Goal: Information Seeking & Learning: Check status

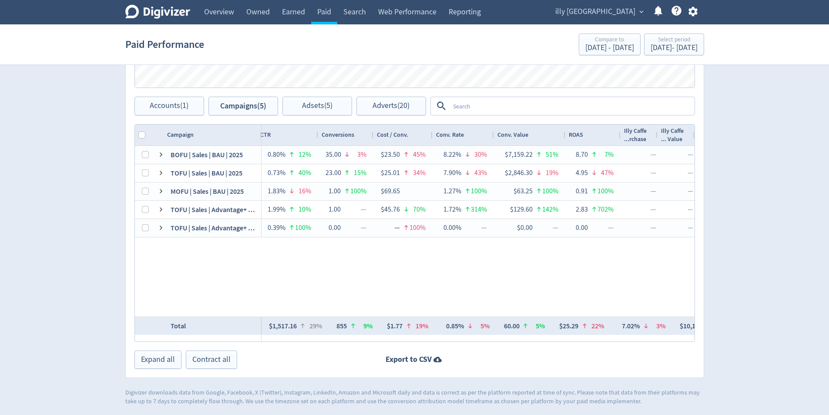
scroll to position [0, 179]
click at [168, 102] on span "Accounts (1)" at bounding box center [169, 106] width 39 height 8
checkbox input "false"
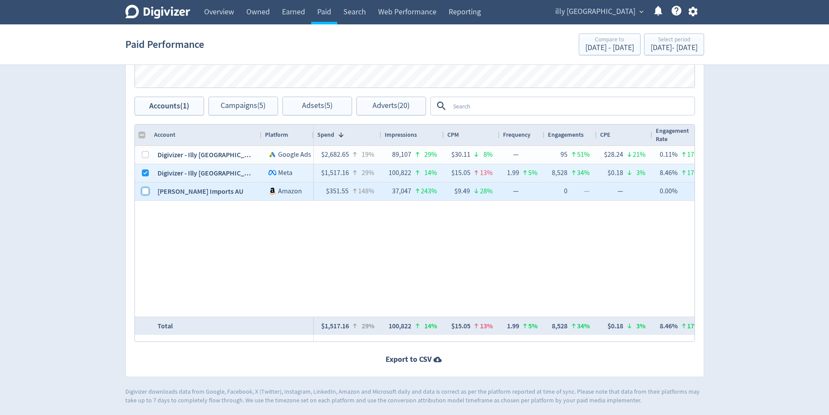
click at [143, 192] on input "Press Space to toggle row selection (unchecked)" at bounding box center [145, 191] width 7 height 7
checkbox input "true"
checkbox input "false"
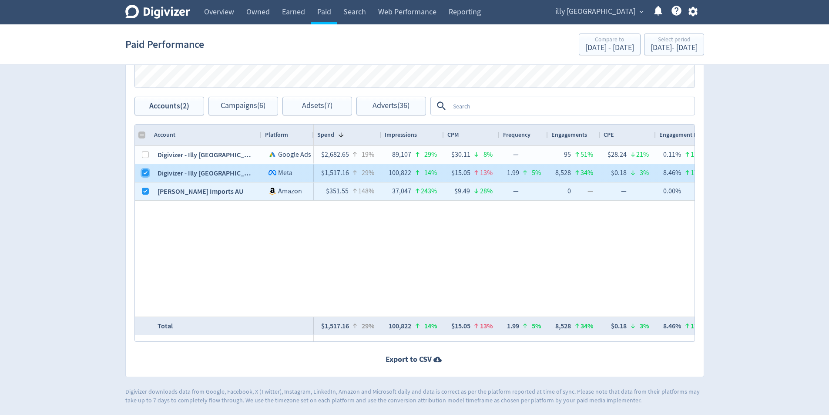
click at [147, 175] on input "Press Space to toggle row selection (checked)" at bounding box center [145, 172] width 7 height 7
checkbox input "false"
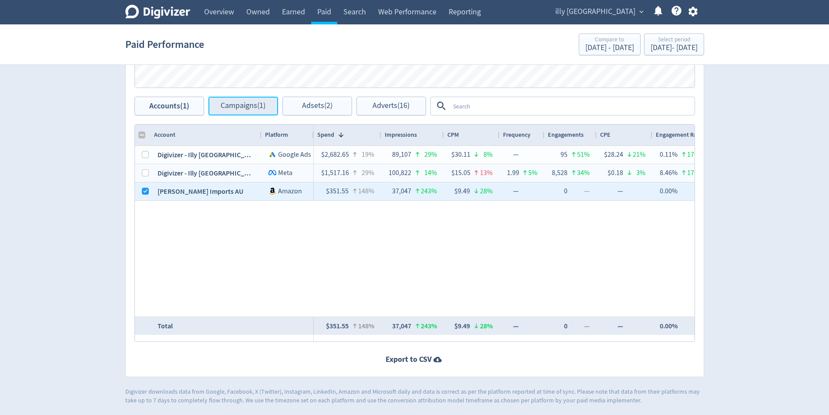
click at [246, 104] on span "Campaigns (1)" at bounding box center [243, 106] width 45 height 8
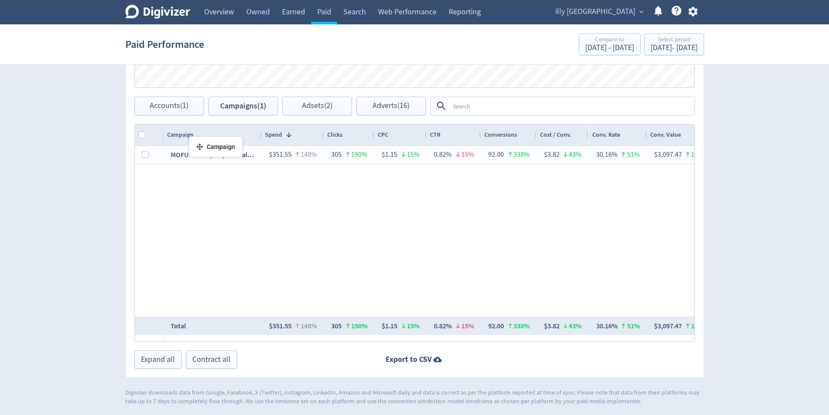
drag, startPoint x: 205, startPoint y: 139, endPoint x: 193, endPoint y: 139, distance: 11.8
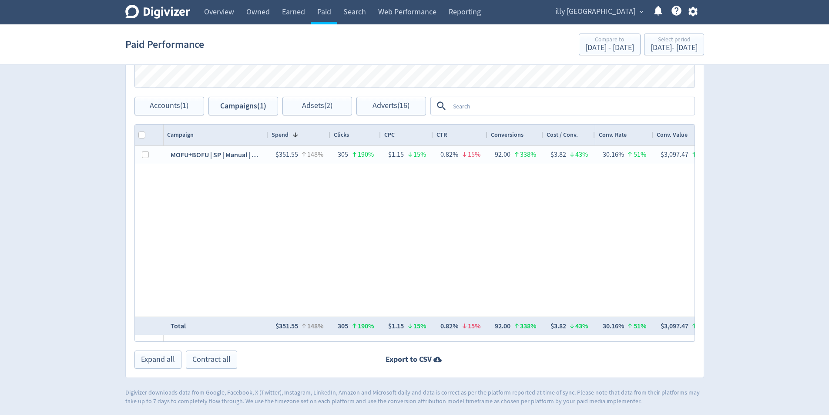
drag, startPoint x: 260, startPoint y: 137, endPoint x: 267, endPoint y: 140, distance: 7.2
click at [267, 140] on div at bounding box center [267, 135] width 3 height 21
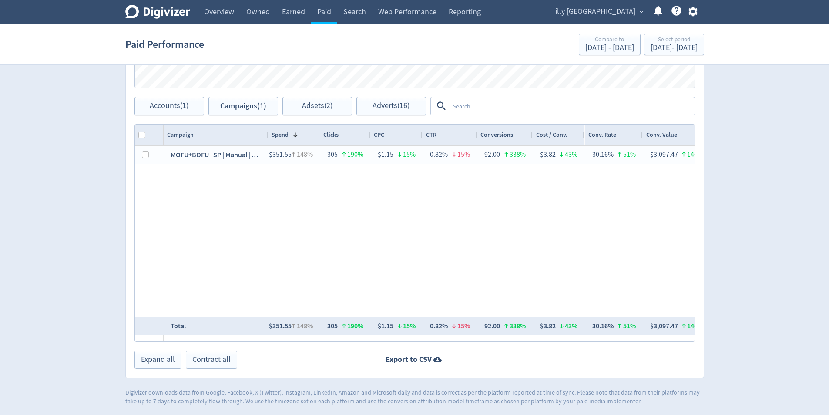
drag, startPoint x: 329, startPoint y: 134, endPoint x: 318, endPoint y: 132, distance: 10.5
click at [318, 132] on div at bounding box center [319, 135] width 3 height 21
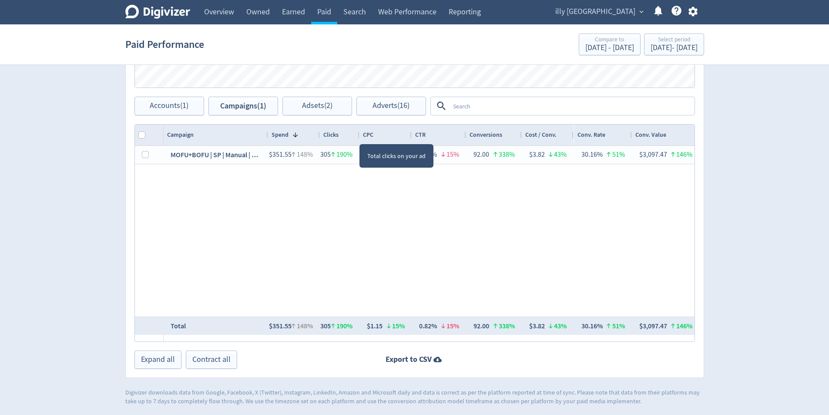
drag, startPoint x: 370, startPoint y: 137, endPoint x: 359, endPoint y: 136, distance: 11.0
click at [359, 136] on div at bounding box center [358, 135] width 3 height 21
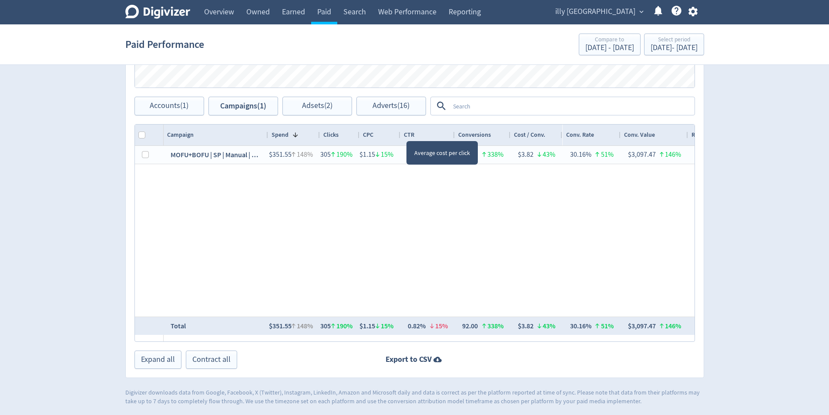
drag, startPoint x: 411, startPoint y: 134, endPoint x: 400, endPoint y: 133, distance: 11.4
click at [400, 133] on div at bounding box center [399, 135] width 3 height 21
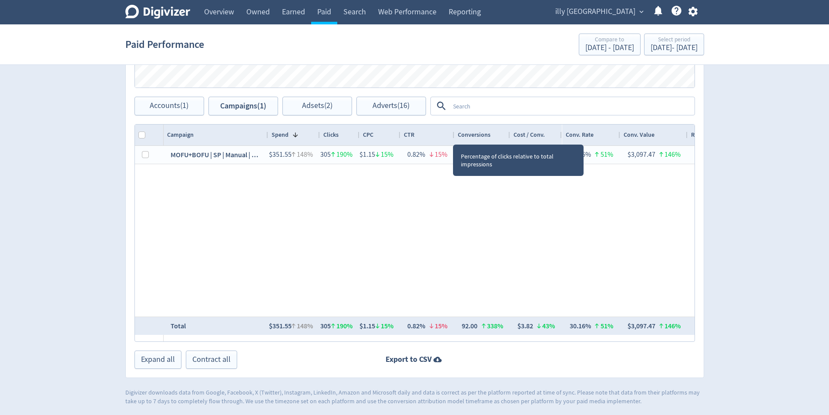
click at [453, 137] on div at bounding box center [453, 135] width 3 height 21
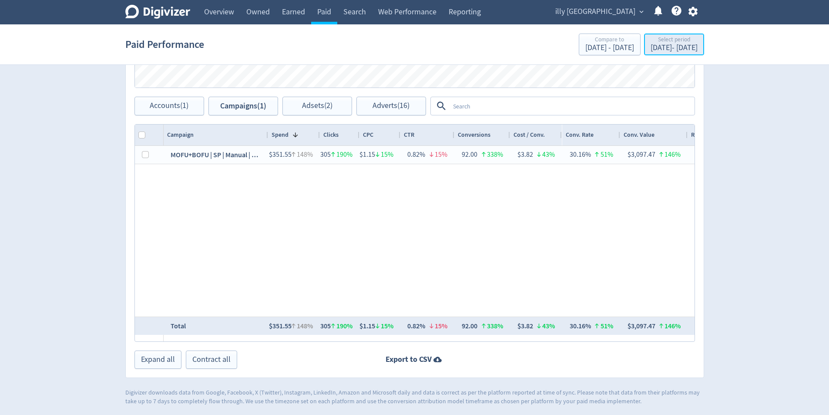
click at [651, 49] on div "[DATE] - [DATE]" at bounding box center [674, 48] width 47 height 8
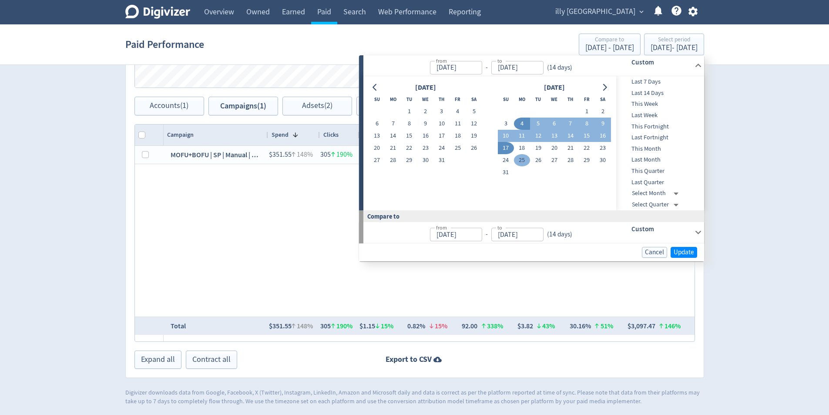
click at [522, 150] on button "18" at bounding box center [522, 148] width 16 height 12
type input "[DATE]"
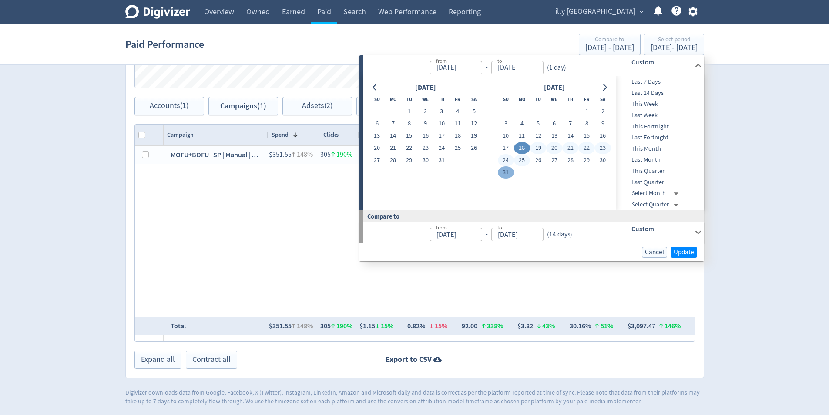
click at [507, 172] on button "31" at bounding box center [506, 172] width 16 height 12
type input "[DATE]"
click at [698, 252] on div "Cancel Update" at bounding box center [531, 252] width 345 height 18
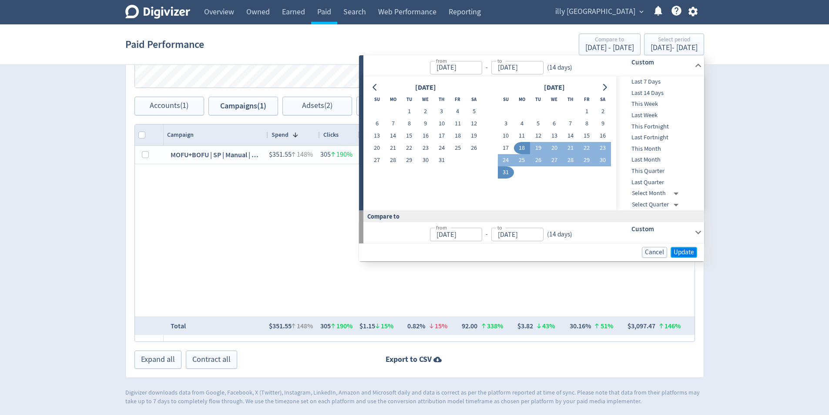
click at [689, 252] on span "Update" at bounding box center [684, 252] width 20 height 7
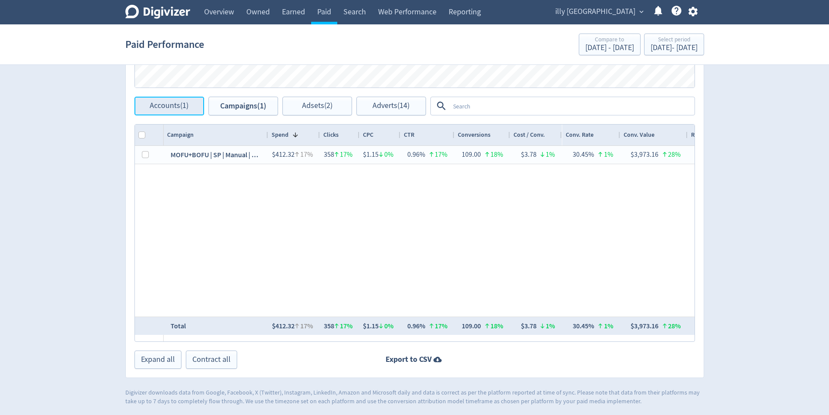
click at [165, 109] on span "Accounts (1)" at bounding box center [169, 106] width 39 height 8
checkbox input "false"
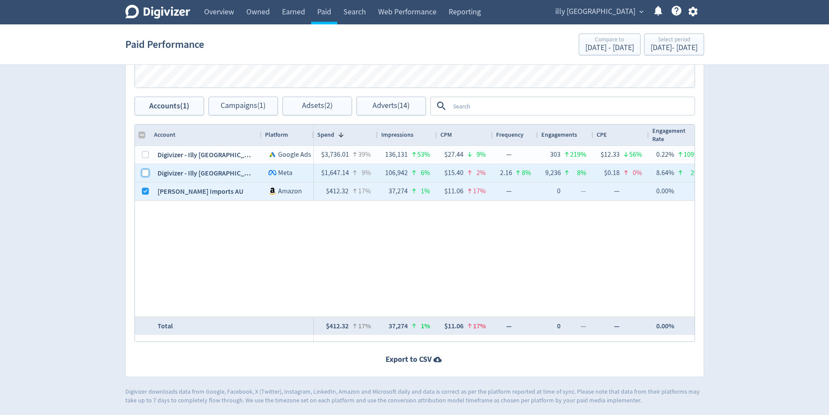
click at [144, 175] on input "Press Space to toggle row selection (unchecked)" at bounding box center [145, 172] width 7 height 7
checkbox input "true"
checkbox input "false"
click at [144, 192] on input "Press Space to toggle row selection (checked)" at bounding box center [145, 191] width 7 height 7
checkbox input "false"
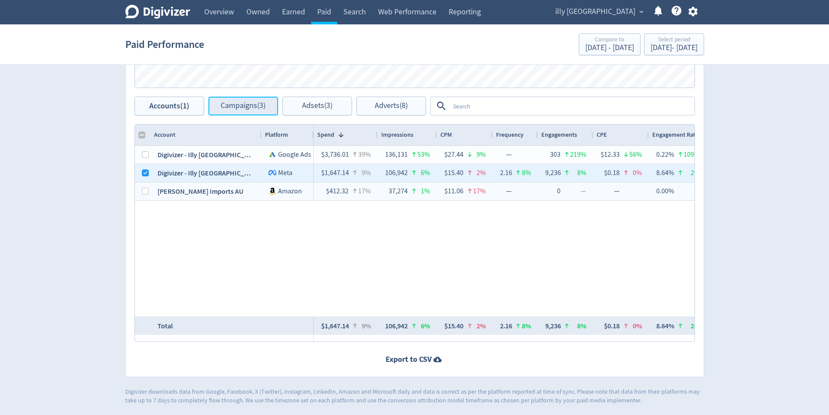
click at [258, 108] on span "Campaigns (3)" at bounding box center [243, 106] width 45 height 8
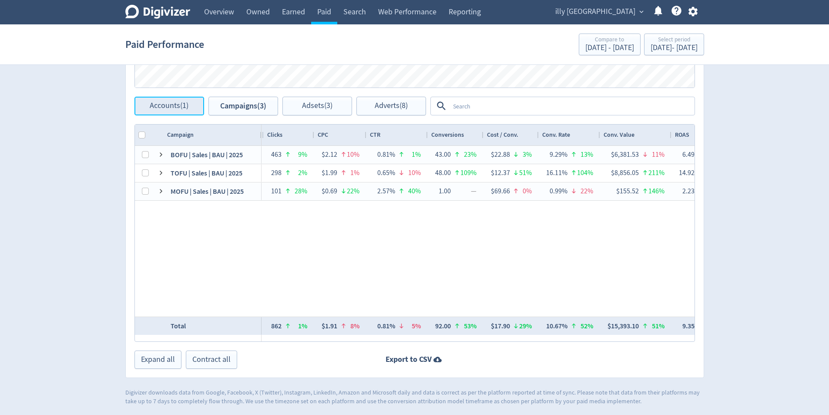
click at [172, 111] on button "Accounts (1)" at bounding box center [170, 106] width 70 height 19
checkbox input "false"
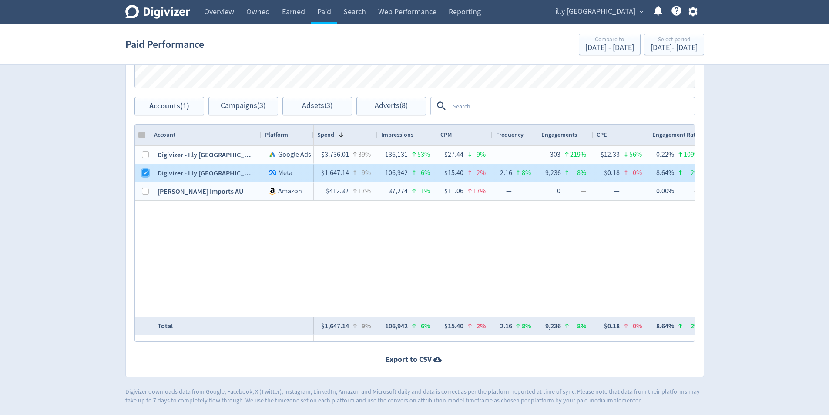
click at [146, 173] on input "Press Space to toggle row selection (checked)" at bounding box center [145, 172] width 7 height 7
checkbox input "false"
click at [144, 188] on input "Press Space to toggle row selection (unchecked)" at bounding box center [145, 191] width 7 height 7
checkbox input "true"
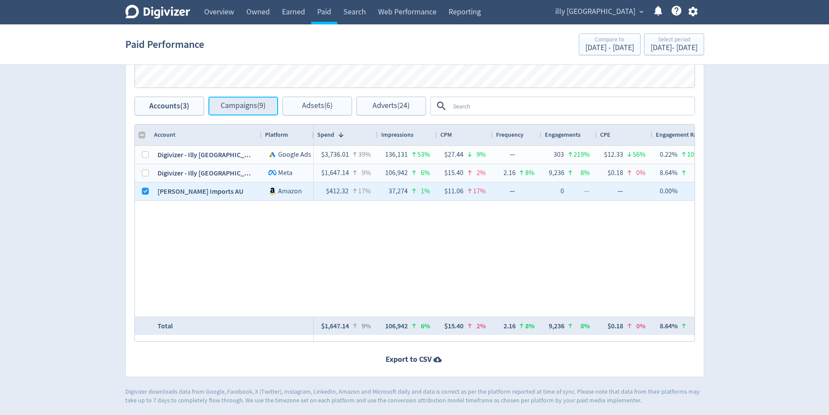
click at [239, 109] on span "Campaigns (9)" at bounding box center [243, 106] width 45 height 8
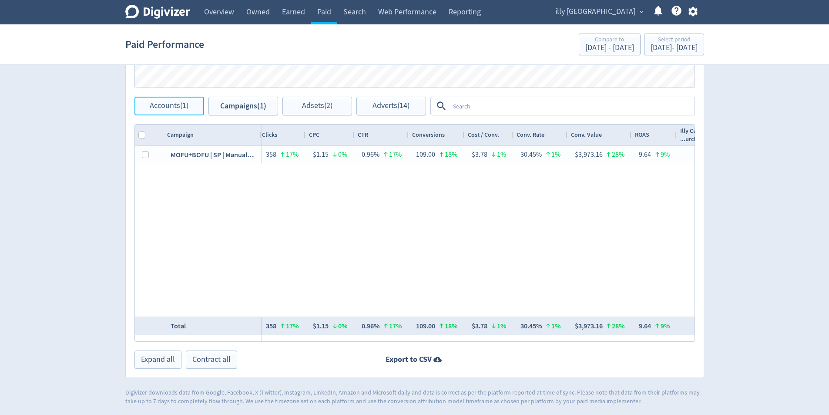
drag, startPoint x: 186, startPoint y: 104, endPoint x: 259, endPoint y: 155, distance: 89.3
click at [186, 104] on span "Accounts (1)" at bounding box center [169, 106] width 39 height 8
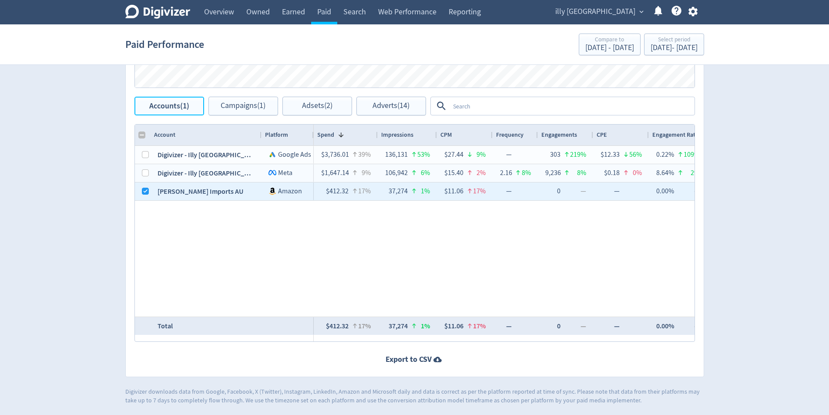
scroll to position [0, 231]
checkbox input "false"
click at [253, 104] on span "Campaigns (1)" at bounding box center [243, 106] width 45 height 8
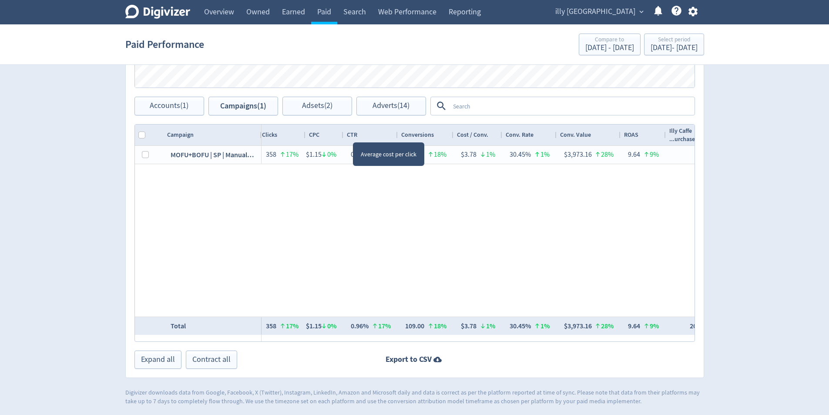
drag, startPoint x: 353, startPoint y: 135, endPoint x: 342, endPoint y: 134, distance: 10.9
click at [342, 134] on div at bounding box center [342, 135] width 3 height 21
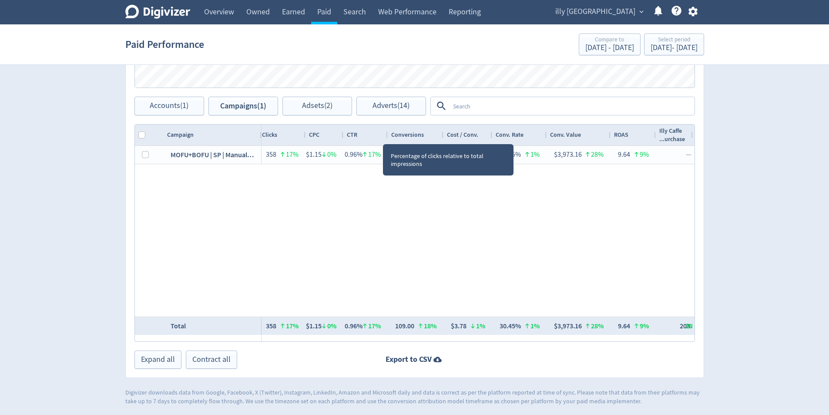
drag, startPoint x: 398, startPoint y: 135, endPoint x: 388, endPoint y: 134, distance: 10.1
click at [388, 134] on div at bounding box center [387, 135] width 3 height 21
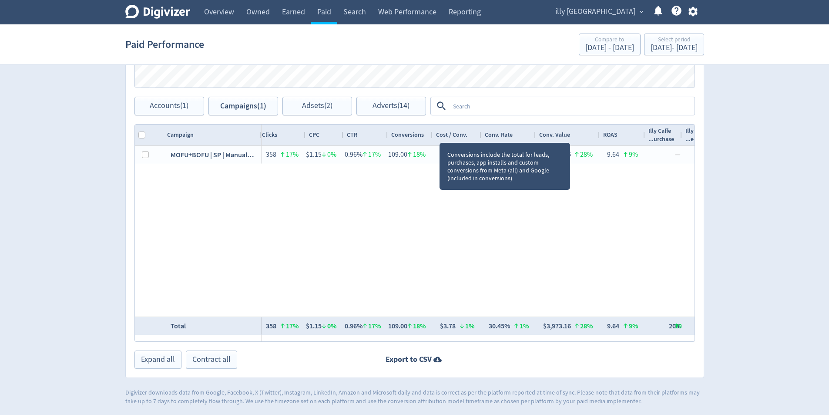
drag, startPoint x: 443, startPoint y: 135, endPoint x: 432, endPoint y: 135, distance: 10.9
click at [432, 135] on div at bounding box center [432, 135] width 3 height 21
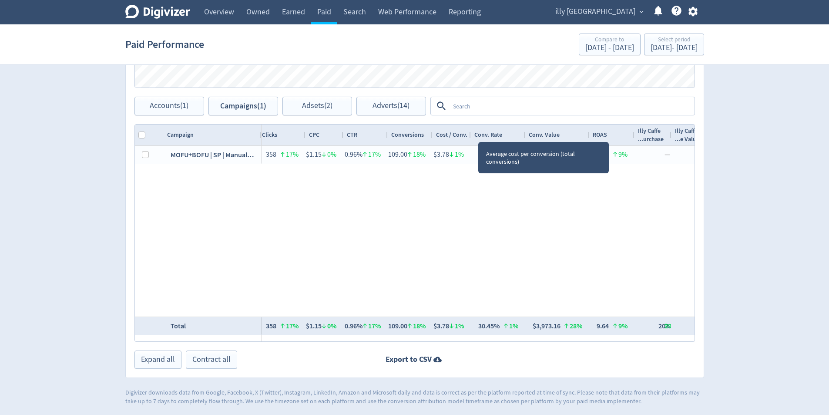
drag, startPoint x: 479, startPoint y: 135, endPoint x: 469, endPoint y: 133, distance: 10.6
click at [469, 133] on div at bounding box center [470, 135] width 3 height 21
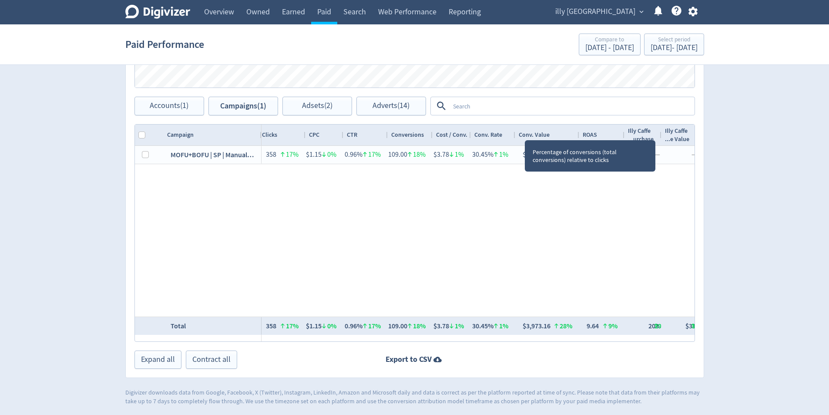
drag, startPoint x: 524, startPoint y: 132, endPoint x: 514, endPoint y: 131, distance: 10.1
click at [514, 131] on div at bounding box center [514, 135] width 3 height 21
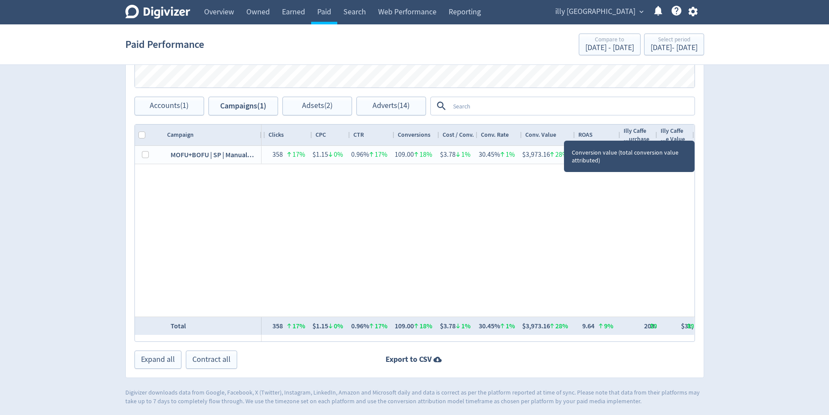
drag, startPoint x: 579, startPoint y: 133, endPoint x: 568, endPoint y: 131, distance: 11.0
click at [568, 131] on div "Conv. Value" at bounding box center [549, 135] width 54 height 21
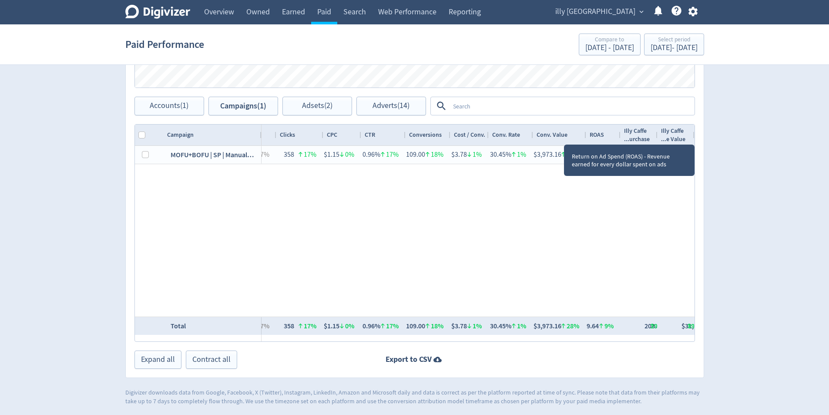
drag, startPoint x: 620, startPoint y: 136, endPoint x: 608, endPoint y: 136, distance: 11.3
click at [608, 136] on div "ROAS" at bounding box center [603, 135] width 34 height 21
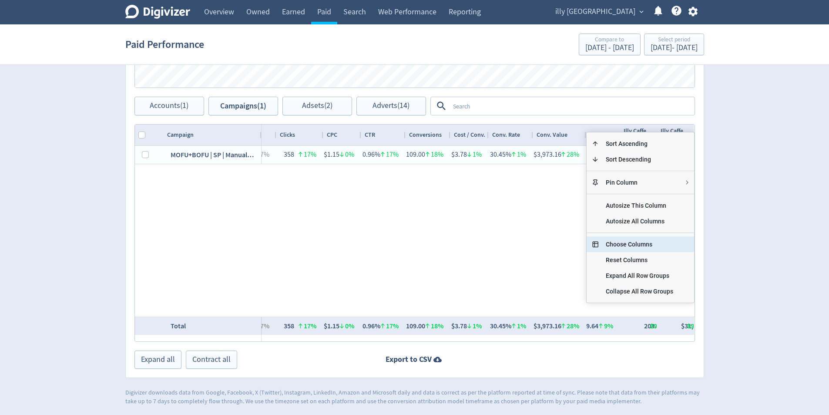
click at [655, 245] on span "Choose Columns" at bounding box center [639, 244] width 81 height 16
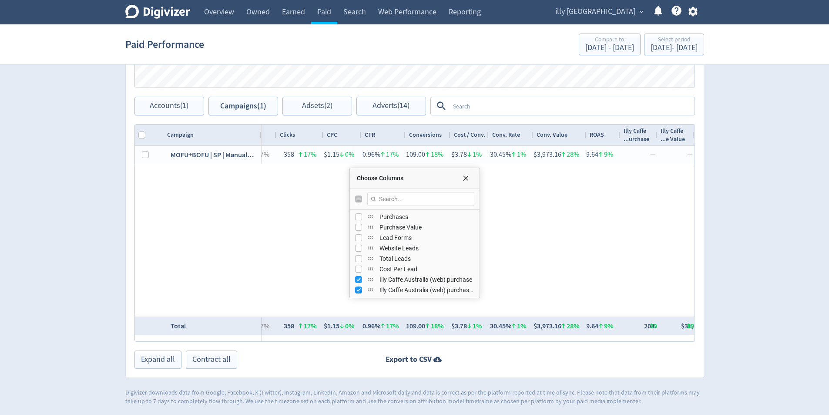
click at [363, 280] on div "Illy Caffe Australia (web) purchase" at bounding box center [414, 279] width 119 height 10
click at [356, 280] on input "Press SPACE to toggle visibility (visible)" at bounding box center [358, 279] width 7 height 7
checkbox input "false"
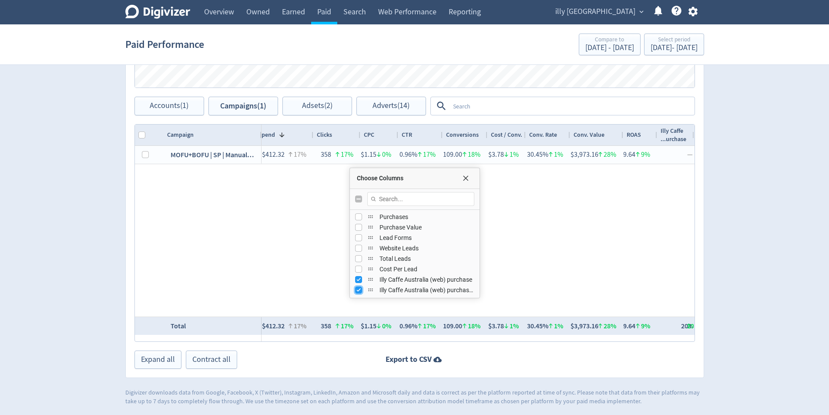
click at [356, 288] on input "Press SPACE to toggle visibility (visible)" at bounding box center [358, 289] width 7 height 7
checkbox input "false"
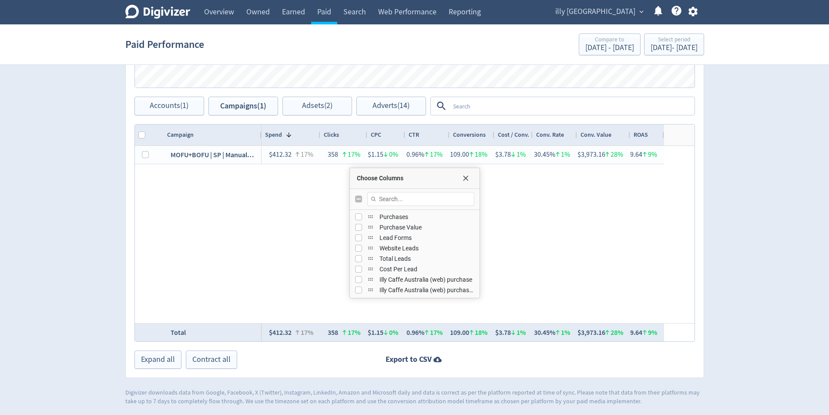
click at [465, 178] on span "Choose Columns" at bounding box center [465, 178] width 7 height 7
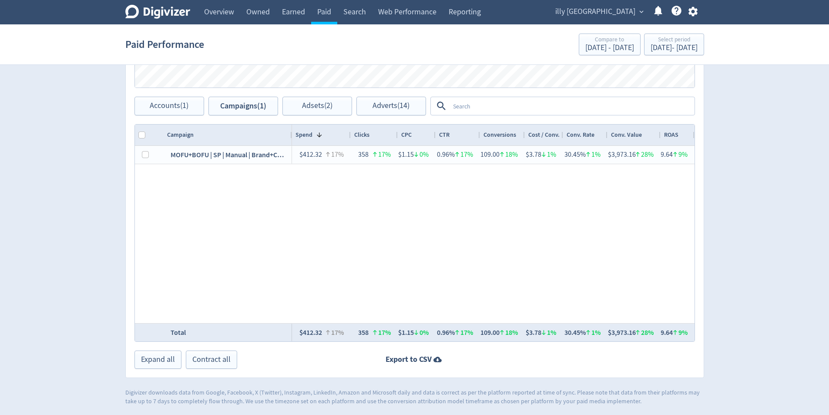
drag, startPoint x: 260, startPoint y: 135, endPoint x: 290, endPoint y: 139, distance: 30.4
click at [290, 139] on div at bounding box center [291, 135] width 3 height 21
drag, startPoint x: 291, startPoint y: 135, endPoint x: 286, endPoint y: 135, distance: 4.8
click at [286, 135] on div at bounding box center [286, 135] width 3 height 21
drag, startPoint x: 699, startPoint y: 169, endPoint x: 692, endPoint y: 166, distance: 7.6
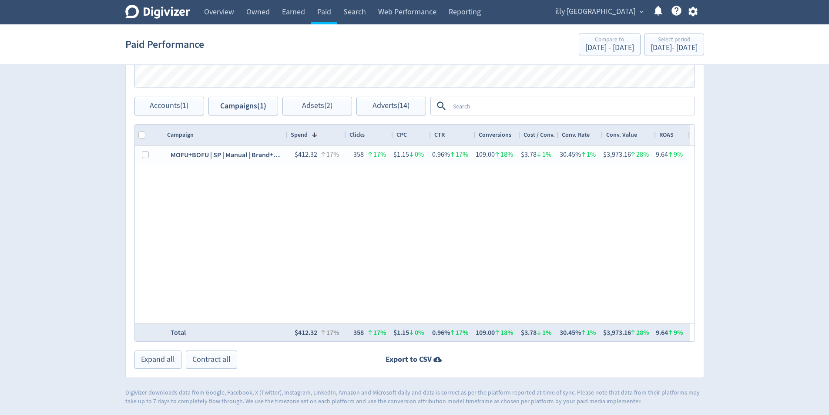
click at [692, 166] on div "Drag here to set row groups Drag here to set column labels Account Platform Spe…" at bounding box center [415, 233] width 578 height 218
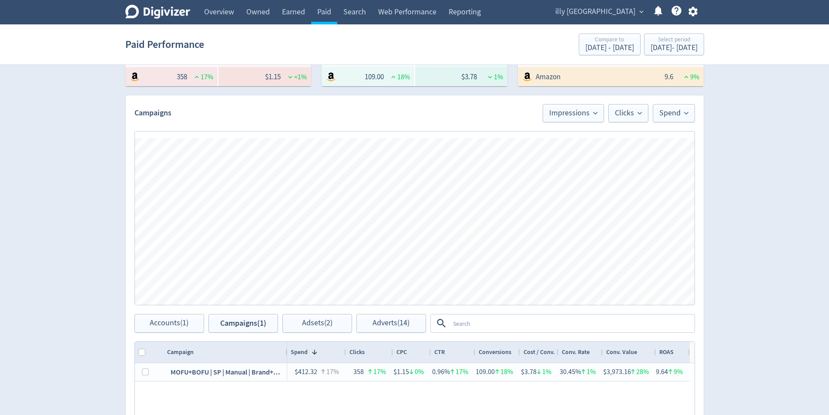
scroll to position [203, 0]
click at [564, 118] on button "Impressions" at bounding box center [573, 113] width 61 height 18
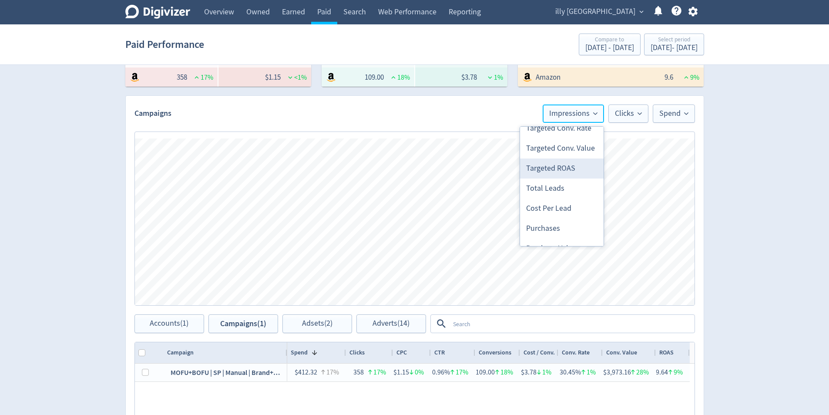
scroll to position [261, 0]
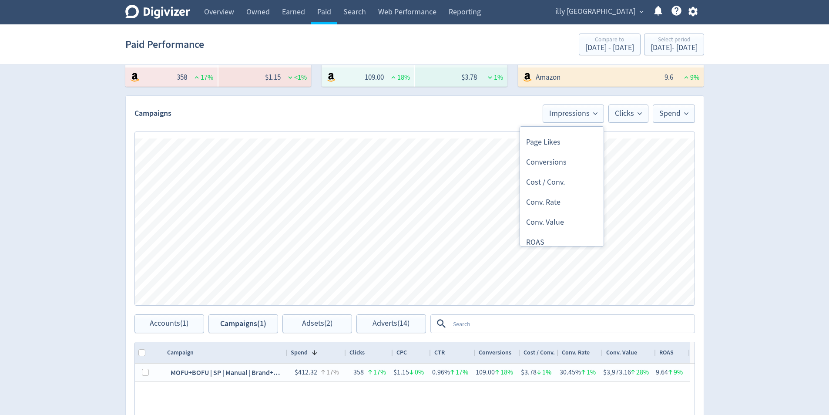
click at [573, 157] on li "Conversions" at bounding box center [562, 162] width 84 height 20
click at [623, 119] on button "Clicks" at bounding box center [629, 113] width 40 height 18
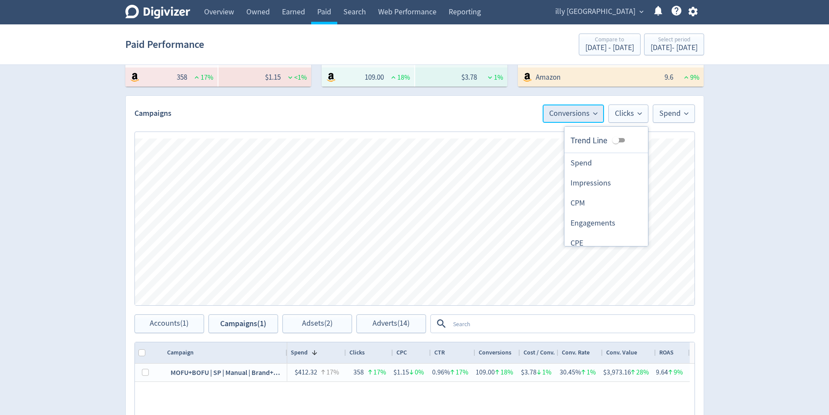
click at [571, 118] on span "Conversions" at bounding box center [573, 114] width 48 height 8
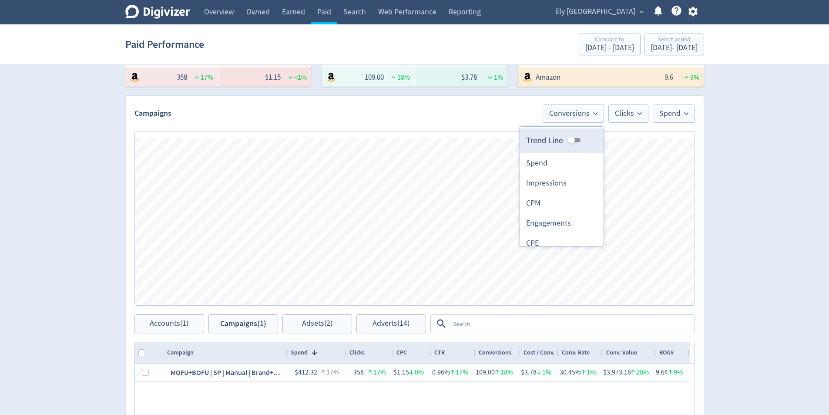
drag, startPoint x: 577, startPoint y: 141, endPoint x: 572, endPoint y: 141, distance: 5.2
click at [573, 141] on input "Trend Line" at bounding box center [571, 140] width 31 height 10
click at [571, 141] on input "Trend Line" at bounding box center [578, 140] width 31 height 10
click at [564, 141] on input "Trend Line" at bounding box center [571, 140] width 31 height 10
checkbox input "true"
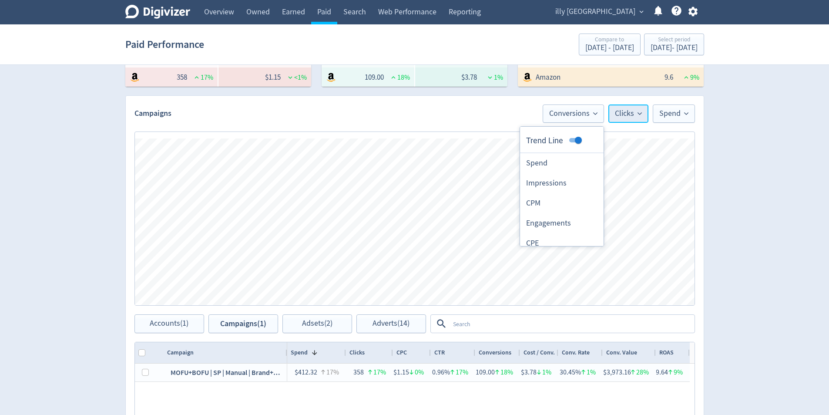
click at [630, 112] on span "Clicks" at bounding box center [628, 114] width 27 height 8
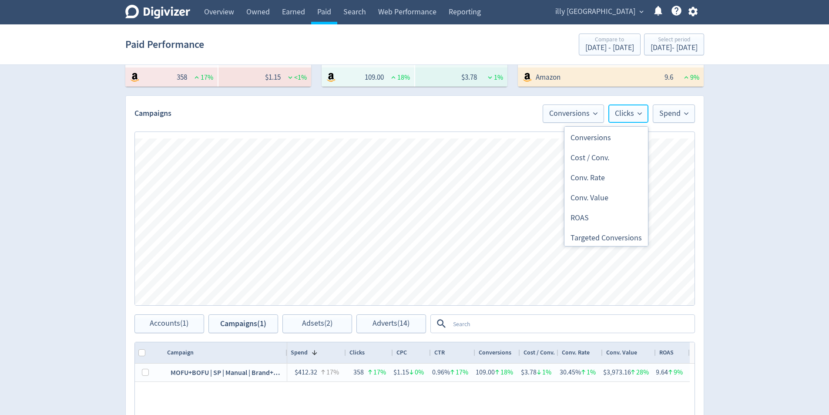
scroll to position [305, 0]
click at [613, 202] on li "ROAS" at bounding box center [607, 199] width 84 height 20
click at [690, 118] on button "Spend" at bounding box center [674, 113] width 42 height 18
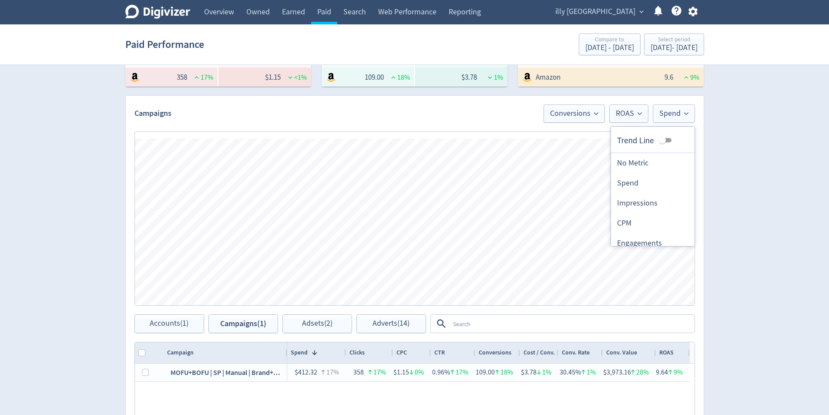
click at [642, 160] on li "No Metric" at bounding box center [653, 163] width 84 height 20
click at [652, 115] on span "ROAS" at bounding box center [654, 114] width 26 height 8
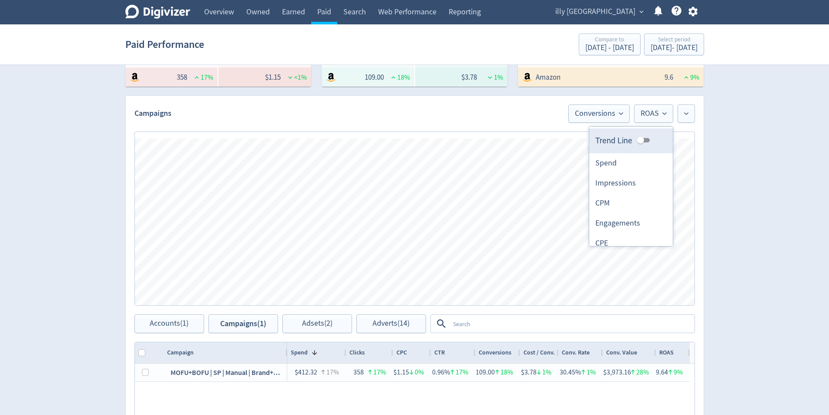
click at [640, 144] on input "Trend Line" at bounding box center [640, 140] width 31 height 10
checkbox input "true"
click at [758, 159] on div "Digivizer Logo [PERSON_NAME] Logo Overview Owned Earned Paid Search Web Perform…" at bounding box center [414, 210] width 829 height 826
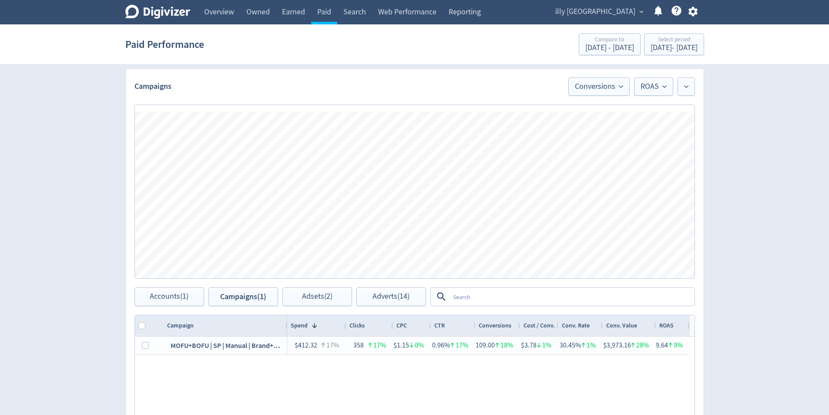
scroll to position [159, 0]
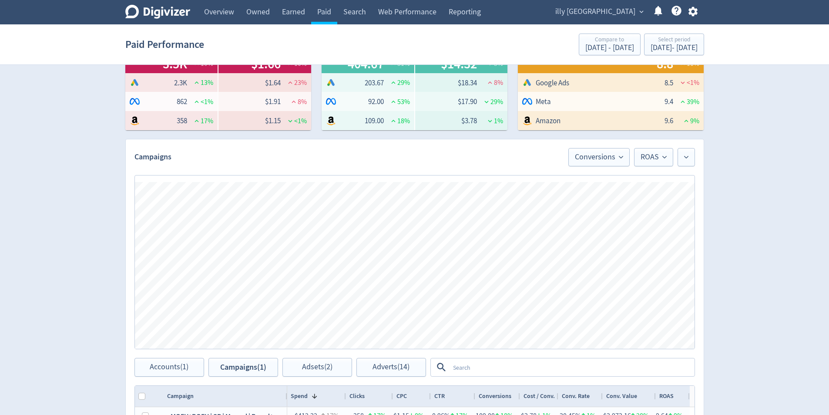
click at [689, 169] on div "ROAS Conversions Spend ROAS Conversions Press Space or Enter to toggle visibili…" at bounding box center [415, 262] width 578 height 192
click at [693, 161] on button at bounding box center [686, 157] width 17 height 18
click at [638, 226] on li "Spend" at bounding box center [653, 227] width 84 height 20
click at [684, 158] on icon at bounding box center [686, 157] width 4 height 4
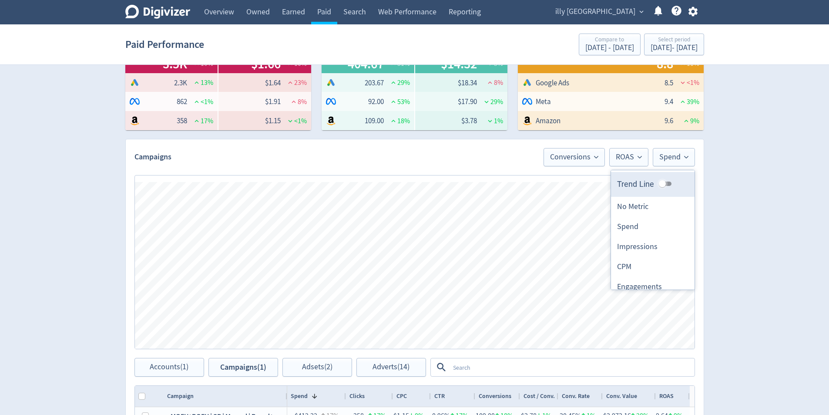
drag, startPoint x: 660, startPoint y: 183, endPoint x: 668, endPoint y: 185, distance: 8.7
click at [661, 182] on input "Trend Line" at bounding box center [662, 184] width 31 height 10
checkbox input "true"
click at [800, 200] on div "Digivizer Logo [PERSON_NAME] Logo Overview Owned Earned Paid Search Web Perform…" at bounding box center [414, 254] width 829 height 826
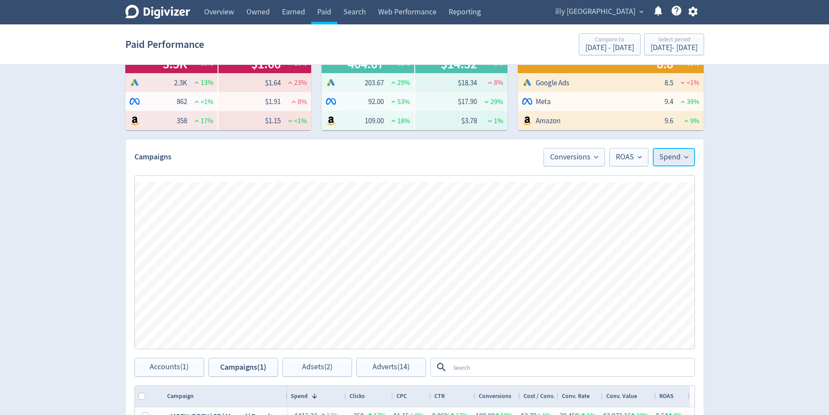
click at [677, 157] on span "Spend" at bounding box center [674, 157] width 29 height 8
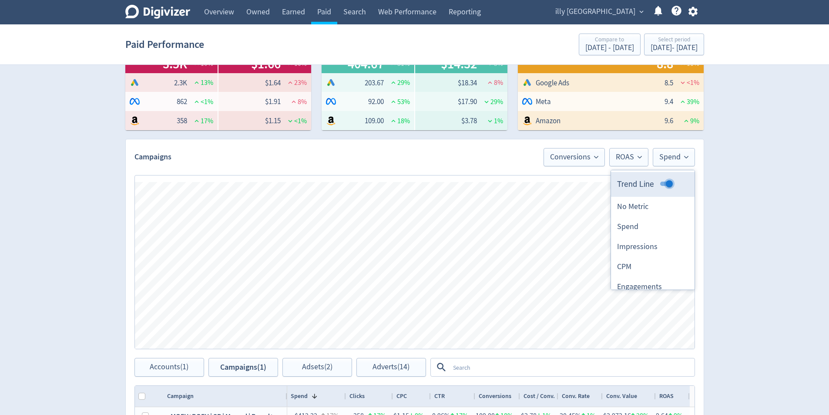
click at [658, 187] on input "Trend Line" at bounding box center [669, 184] width 31 height 10
checkbox input "false"
click at [645, 206] on li "No Metric" at bounding box center [653, 207] width 84 height 20
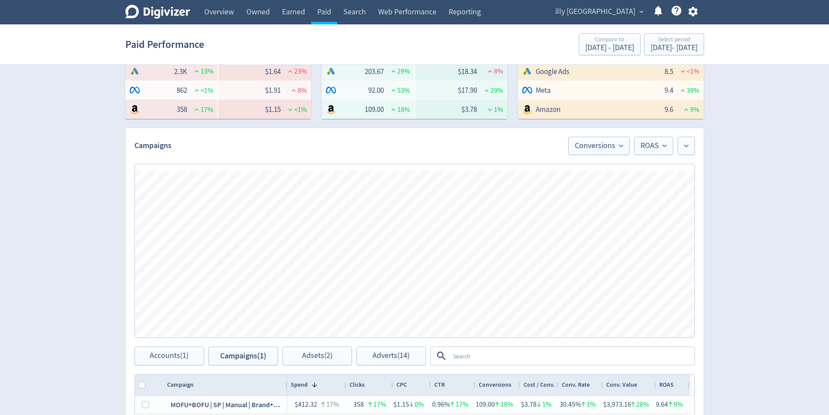
scroll to position [203, 0]
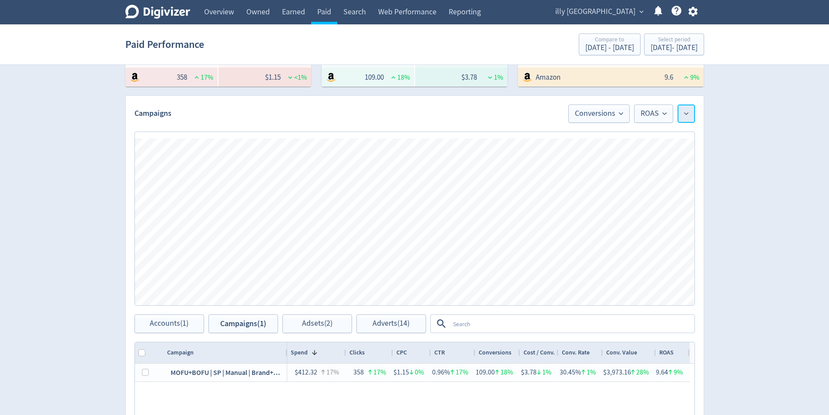
click at [688, 116] on span at bounding box center [686, 114] width 4 height 8
click at [644, 179] on li "Spend" at bounding box center [653, 183] width 84 height 20
click at [690, 118] on button "Spend" at bounding box center [674, 113] width 42 height 18
drag, startPoint x: 671, startPoint y: 162, endPoint x: 785, endPoint y: 166, distance: 114.2
click at [671, 162] on li "No Metric" at bounding box center [653, 163] width 84 height 20
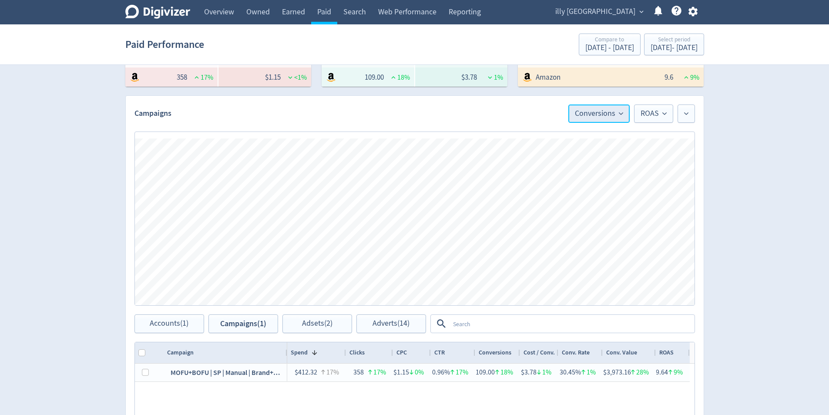
click at [613, 115] on span "Conversions" at bounding box center [599, 114] width 48 height 8
click at [586, 238] on li "ROAS" at bounding box center [588, 243] width 84 height 20
click at [641, 112] on span "ROAS" at bounding box center [654, 114] width 26 height 8
click at [640, 161] on li "Conversions" at bounding box center [632, 162] width 84 height 20
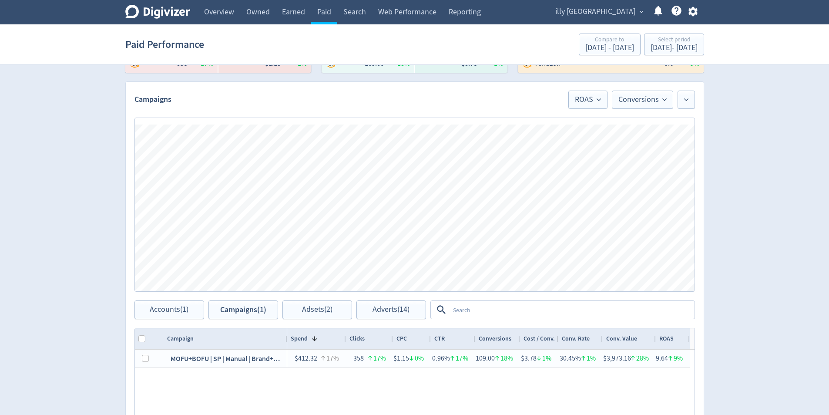
scroll to position [203, 0]
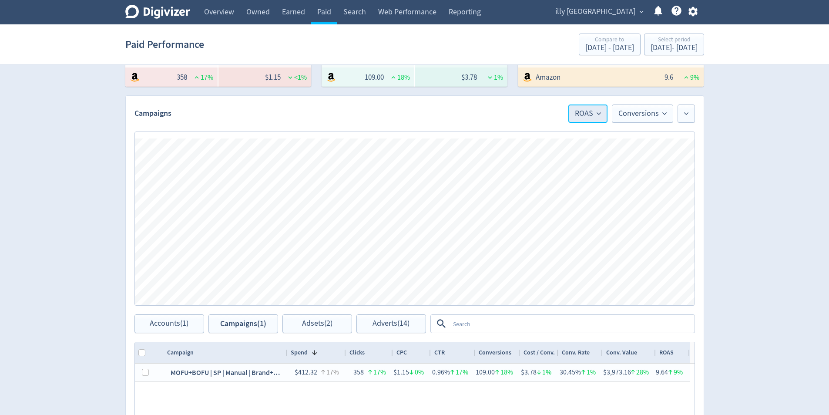
drag, startPoint x: 604, startPoint y: 111, endPoint x: 600, endPoint y: 118, distance: 8.8
click at [603, 111] on button "ROAS" at bounding box center [588, 113] width 39 height 18
click at [587, 169] on li "Conversions" at bounding box center [566, 162] width 84 height 20
click at [641, 115] on span "Conversions" at bounding box center [643, 114] width 48 height 8
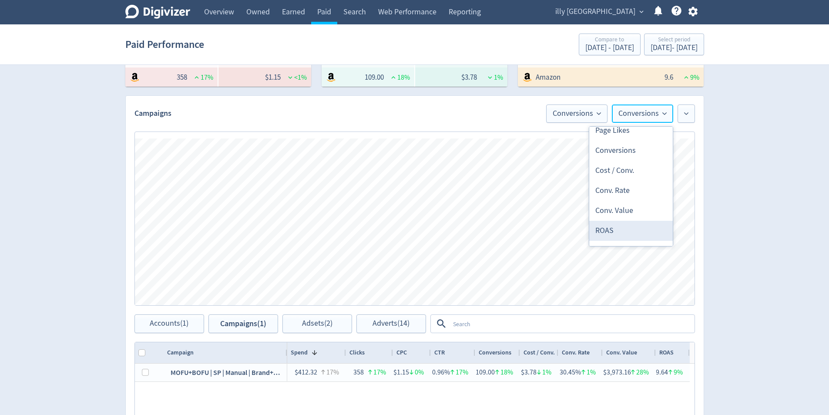
scroll to position [305, 0]
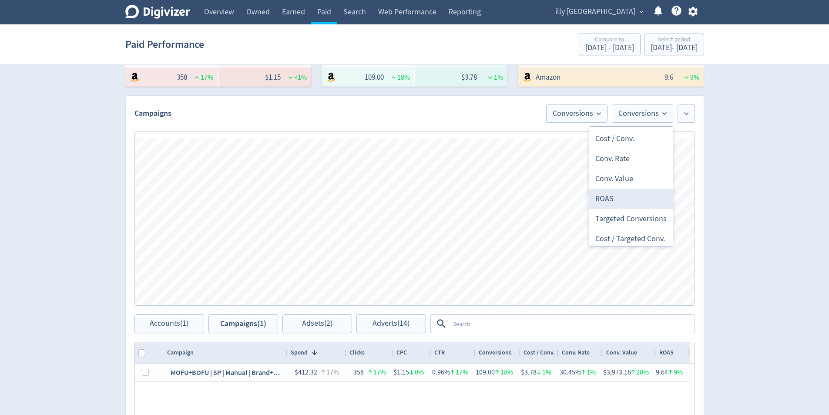
click at [629, 193] on li "ROAS" at bounding box center [632, 199] width 84 height 20
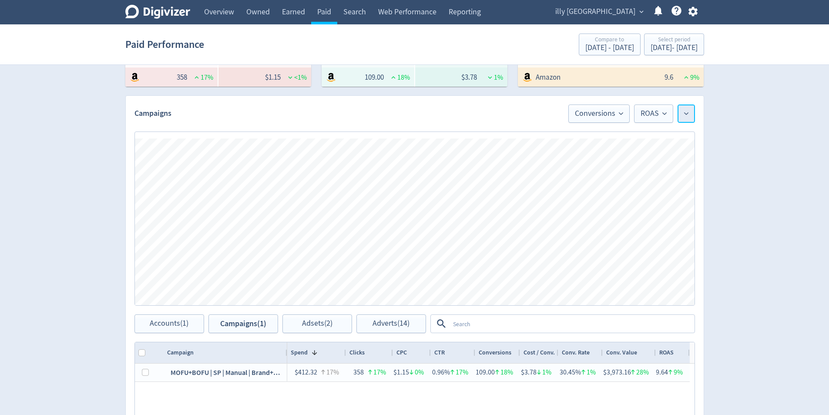
click at [691, 122] on button at bounding box center [686, 113] width 17 height 18
click at [646, 187] on li "Spend" at bounding box center [653, 183] width 84 height 20
click at [687, 115] on icon at bounding box center [686, 113] width 4 height 4
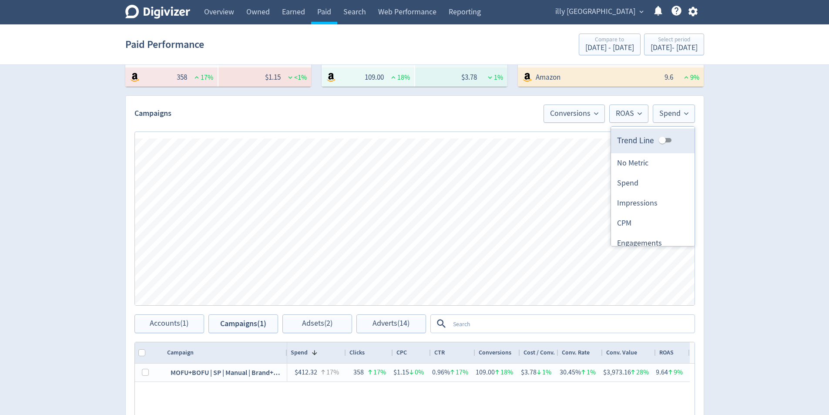
click at [662, 142] on input "Trend Line" at bounding box center [662, 140] width 31 height 10
checkbox input "true"
click at [805, 172] on div "Digivizer Logo [PERSON_NAME] Logo Overview Owned Earned Paid Search Web Perform…" at bounding box center [414, 210] width 829 height 826
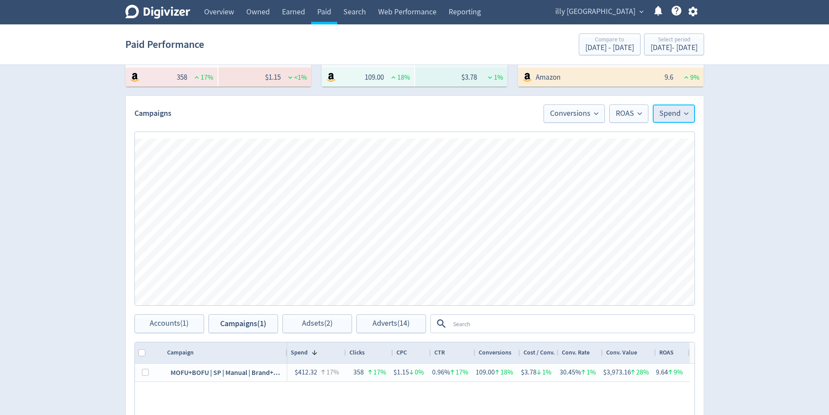
click at [683, 118] on button "Spend" at bounding box center [674, 113] width 42 height 18
drag, startPoint x: 660, startPoint y: 140, endPoint x: 747, endPoint y: 157, distance: 88.8
click at [660, 140] on input "Trend Line" at bounding box center [669, 140] width 31 height 10
checkbox input "false"
click at [769, 167] on div "Digivizer Logo [PERSON_NAME] Logo Overview Owned Earned Paid Search Web Perform…" at bounding box center [414, 210] width 829 height 826
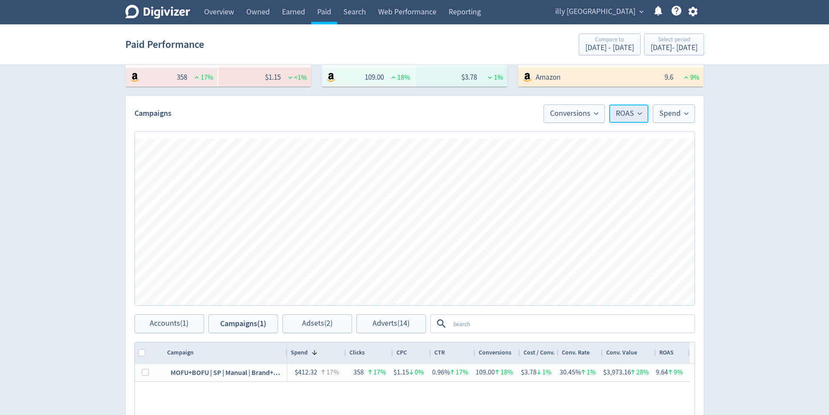
click at [628, 108] on button "ROAS" at bounding box center [629, 113] width 39 height 18
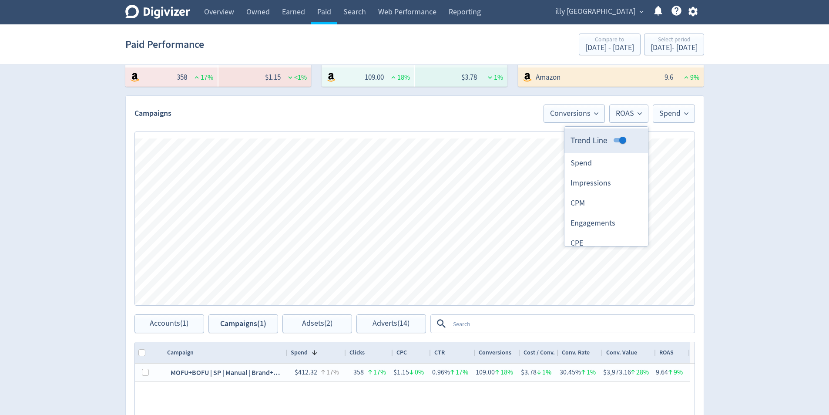
click at [617, 141] on input "Trend Line" at bounding box center [622, 140] width 31 height 10
checkbox input "false"
click at [580, 117] on span "Conversions" at bounding box center [574, 114] width 48 height 8
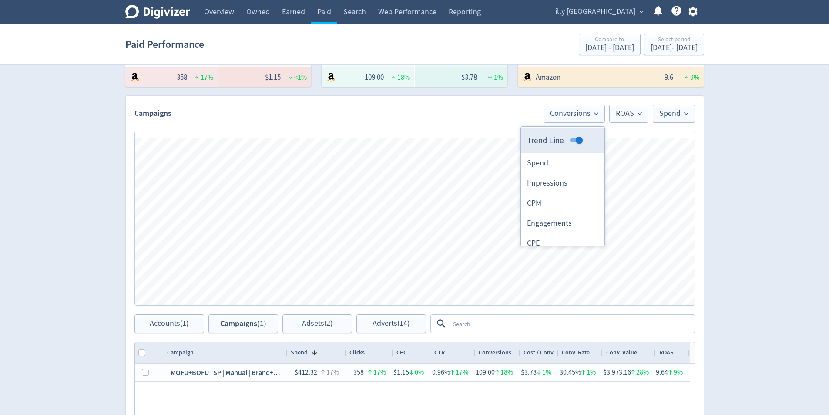
drag, startPoint x: 570, startPoint y: 142, endPoint x: 594, endPoint y: 149, distance: 25.4
click at [571, 142] on input "Trend Line" at bounding box center [579, 140] width 31 height 10
checkbox input "false"
click at [739, 162] on div "Digivizer Logo [PERSON_NAME] Logo Overview Owned Earned Paid Search Web Perform…" at bounding box center [414, 210] width 829 height 826
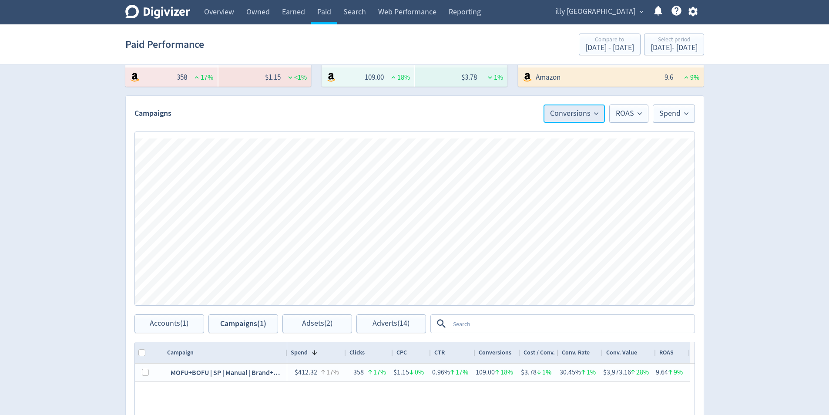
click at [579, 118] on button "Conversions" at bounding box center [574, 113] width 61 height 18
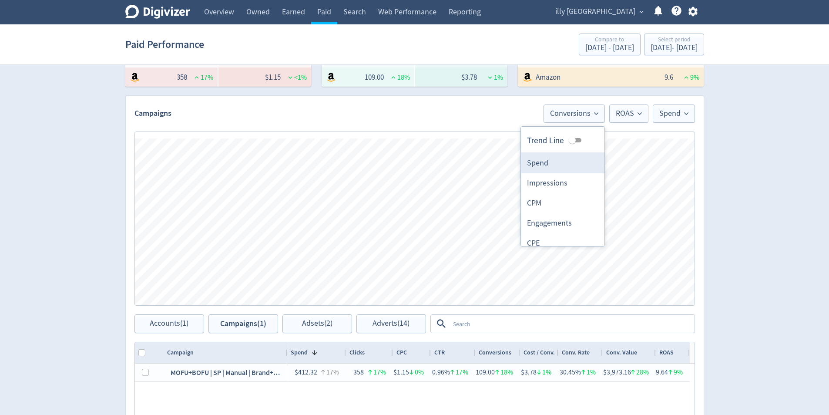
click at [576, 162] on li "Spend" at bounding box center [563, 163] width 84 height 20
click at [622, 108] on button "ROAS" at bounding box center [629, 113] width 39 height 18
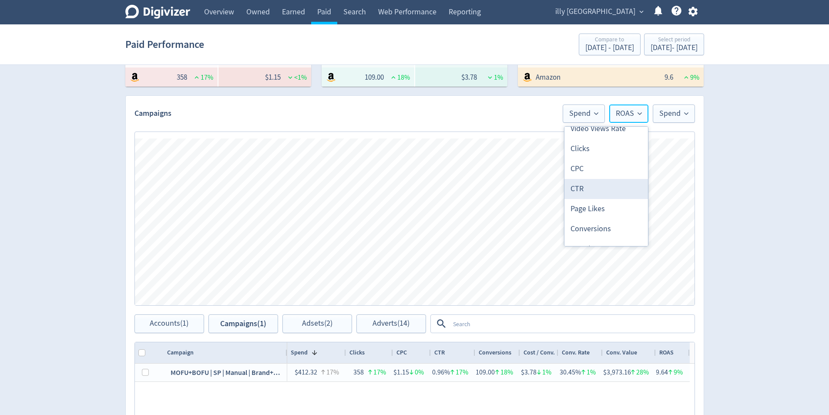
scroll to position [261, 0]
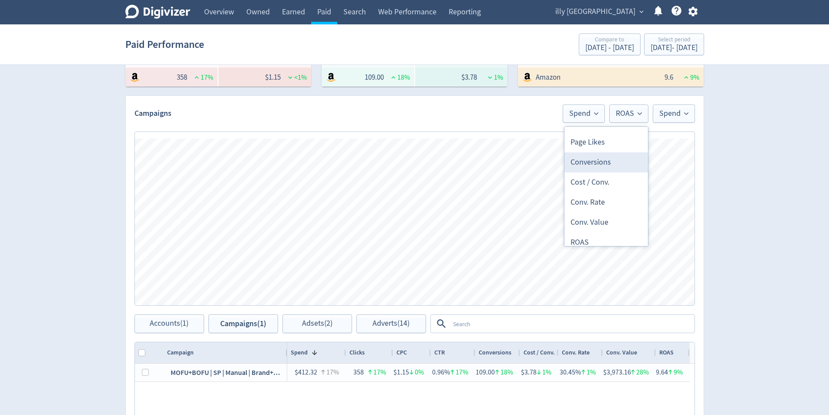
click at [614, 168] on li "Conversions" at bounding box center [607, 162] width 84 height 20
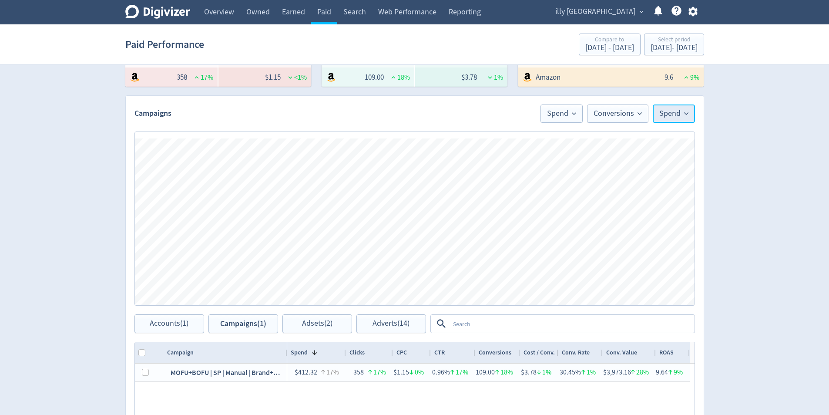
click at [681, 107] on button "Spend" at bounding box center [674, 113] width 42 height 18
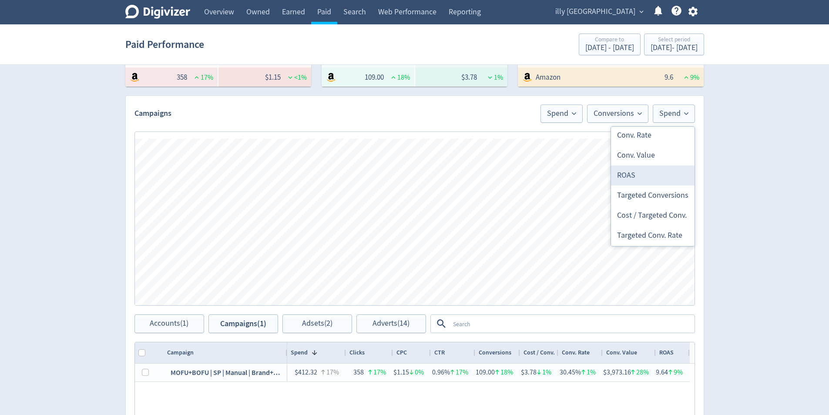
click at [654, 182] on li "ROAS" at bounding box center [653, 175] width 84 height 20
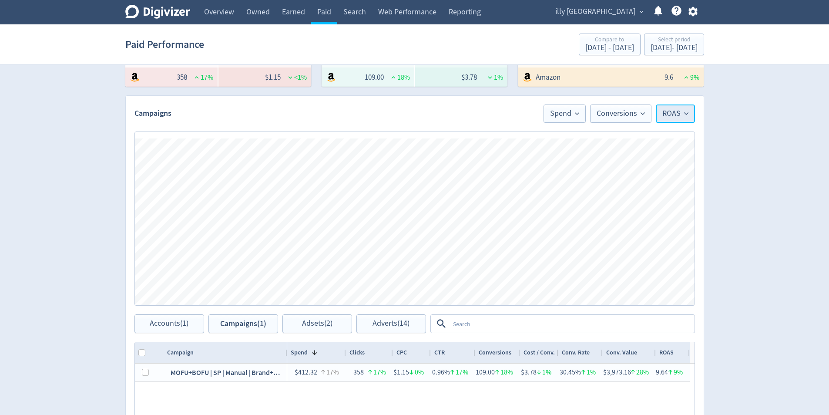
click at [676, 113] on span "ROAS" at bounding box center [676, 114] width 26 height 8
click at [644, 179] on li "Spend" at bounding box center [653, 183] width 84 height 20
click at [629, 110] on span "Conversions" at bounding box center [618, 114] width 48 height 8
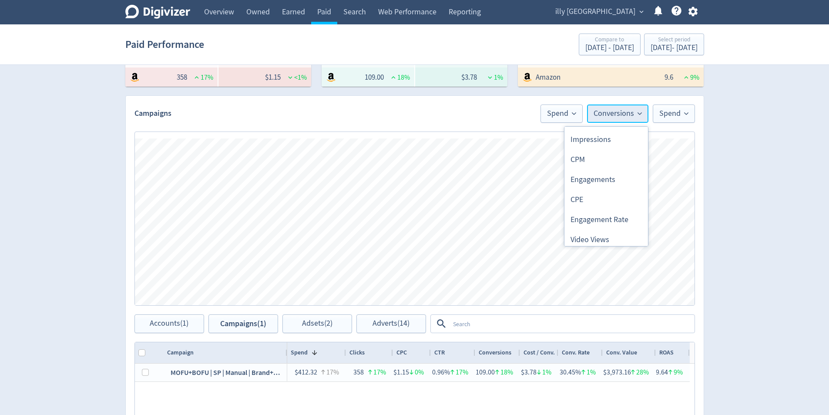
click at [635, 117] on span "Conversions" at bounding box center [618, 114] width 48 height 8
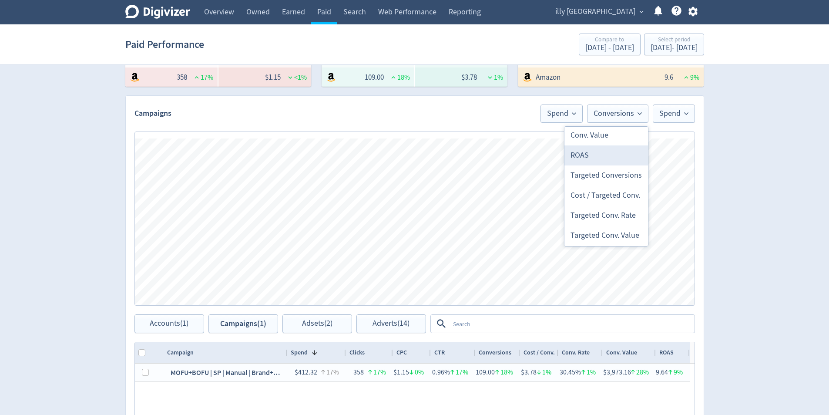
click at [607, 154] on li "ROAS" at bounding box center [607, 155] width 84 height 20
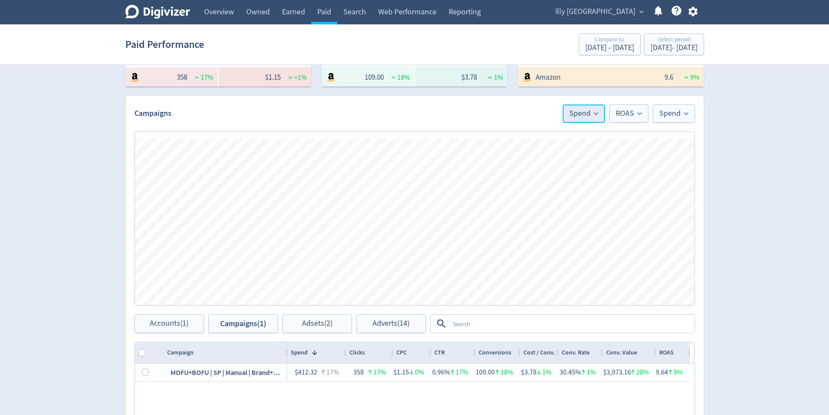
click at [586, 116] on span "Spend" at bounding box center [584, 114] width 29 height 8
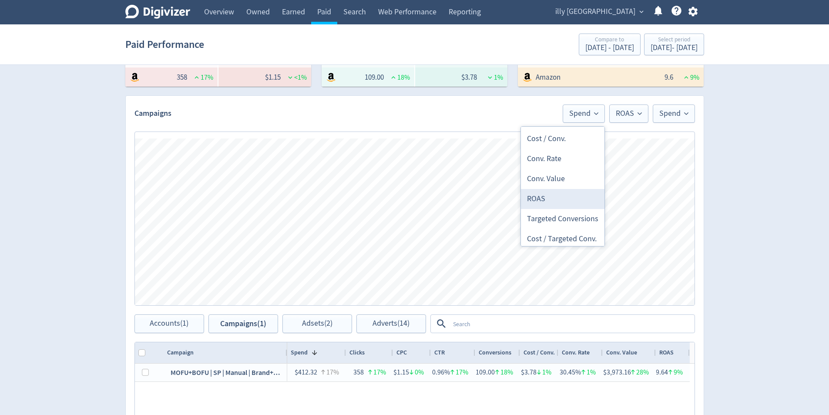
click at [555, 200] on li "ROAS" at bounding box center [563, 199] width 84 height 20
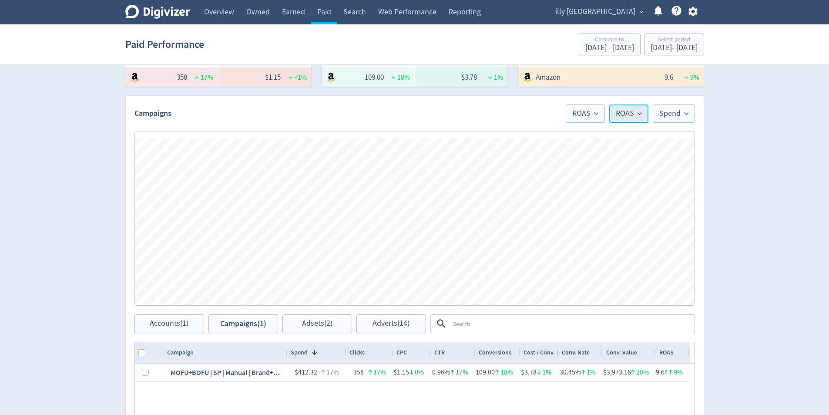
click at [636, 107] on button "ROAS" at bounding box center [629, 113] width 39 height 18
click at [613, 161] on li "Spend" at bounding box center [607, 163] width 84 height 20
click at [633, 117] on span "Spend" at bounding box center [627, 114] width 29 height 8
click at [628, 160] on li "Conversions" at bounding box center [607, 162] width 84 height 20
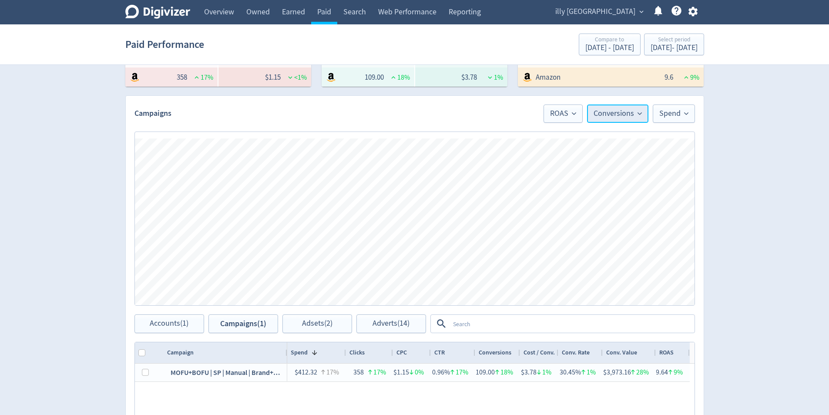
click at [634, 120] on button "Conversions" at bounding box center [617, 113] width 61 height 18
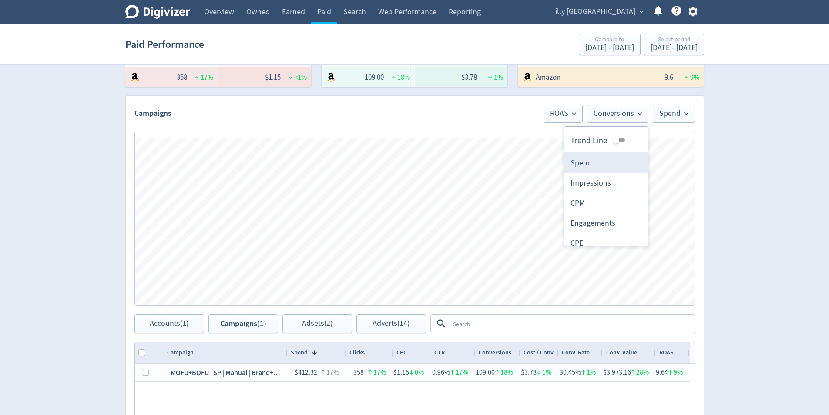
click at [615, 164] on li "Spend" at bounding box center [607, 163] width 84 height 20
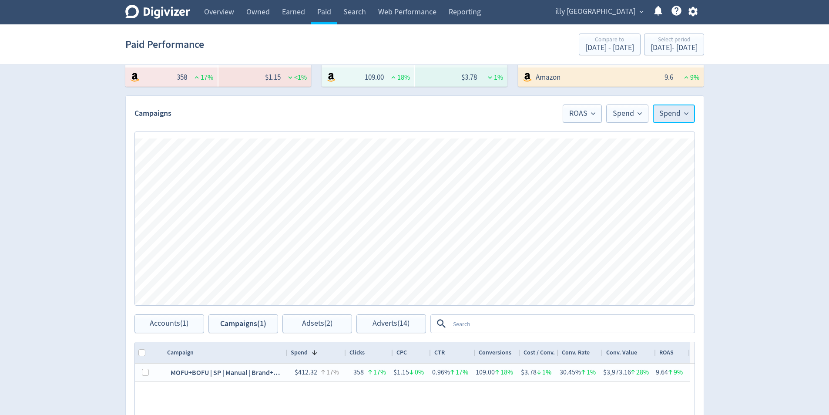
click at [675, 115] on span "Spend" at bounding box center [674, 114] width 29 height 8
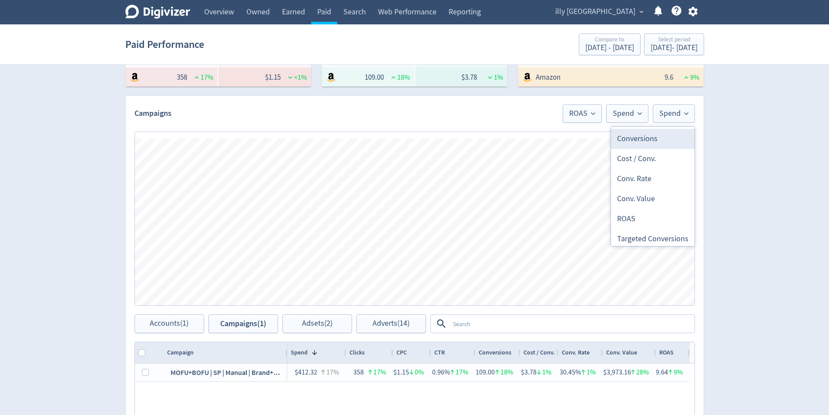
click at [658, 136] on li "Conversions" at bounding box center [653, 139] width 84 height 20
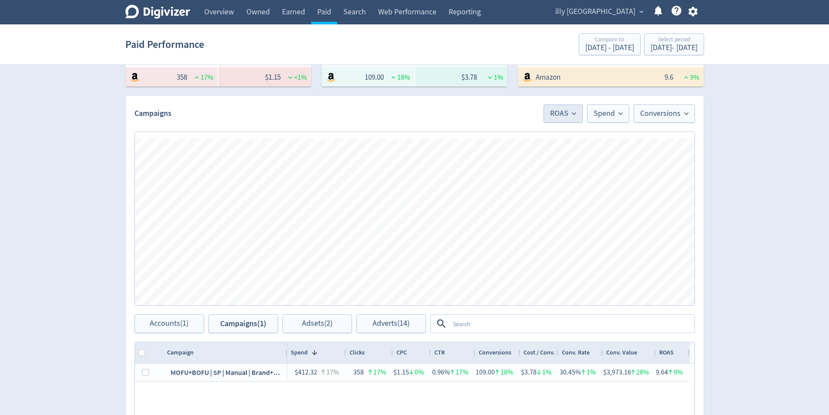
drag, startPoint x: 553, startPoint y: 124, endPoint x: 559, endPoint y: 117, distance: 9.3
click at [553, 124] on div "Conversions Spend ROAS Spend ROAS Spend Conversions ROAS Spend ROAS Spend ROAS …" at bounding box center [415, 219] width 578 height 192
click at [560, 115] on span "ROAS" at bounding box center [563, 114] width 26 height 8
click at [531, 165] on li "Spend" at bounding box center [541, 163] width 84 height 20
click at [626, 115] on button "Spend" at bounding box center [608, 113] width 42 height 18
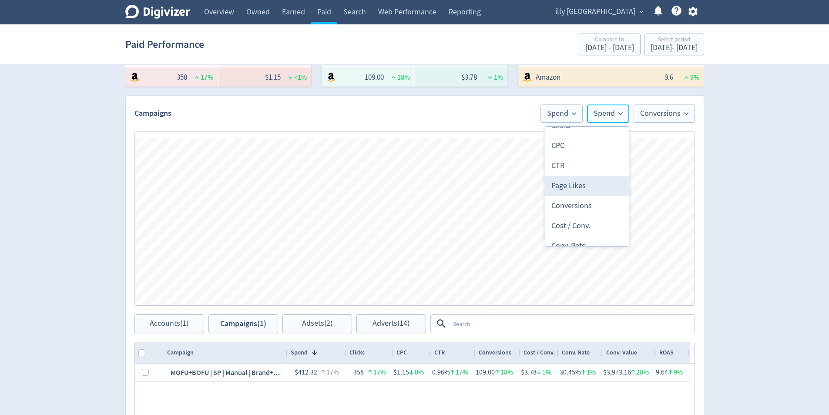
scroll to position [348, 0]
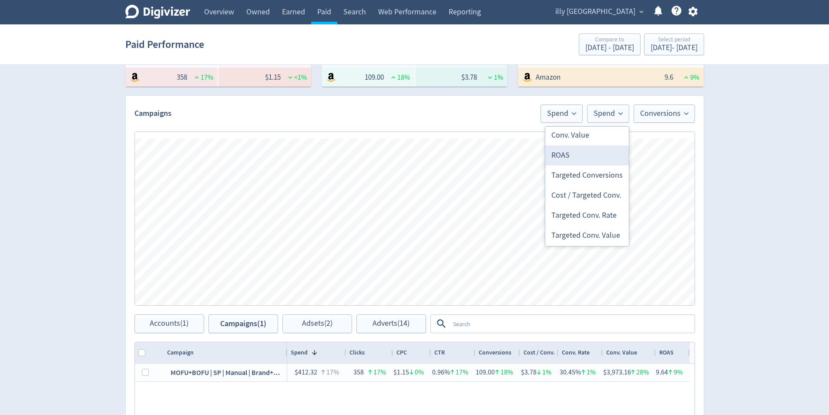
click at [591, 158] on li "ROAS" at bounding box center [588, 155] width 84 height 20
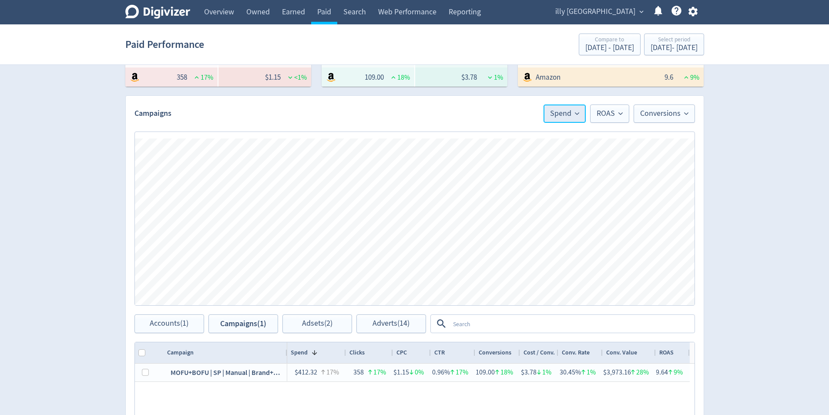
click at [580, 110] on button "Spend" at bounding box center [565, 113] width 42 height 18
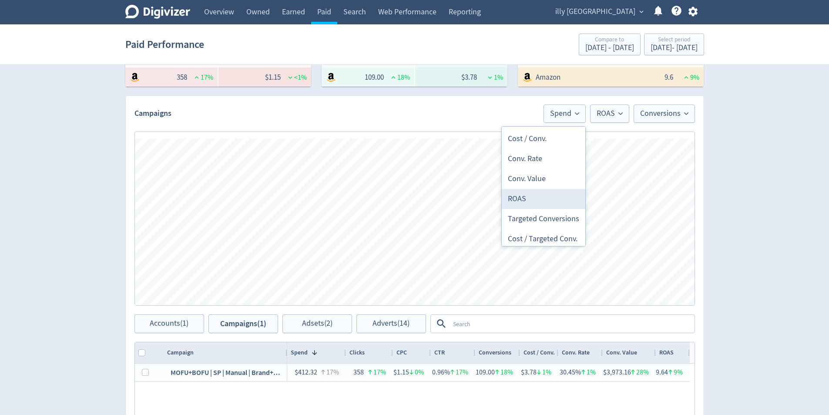
click at [535, 192] on li "ROAS" at bounding box center [544, 199] width 84 height 20
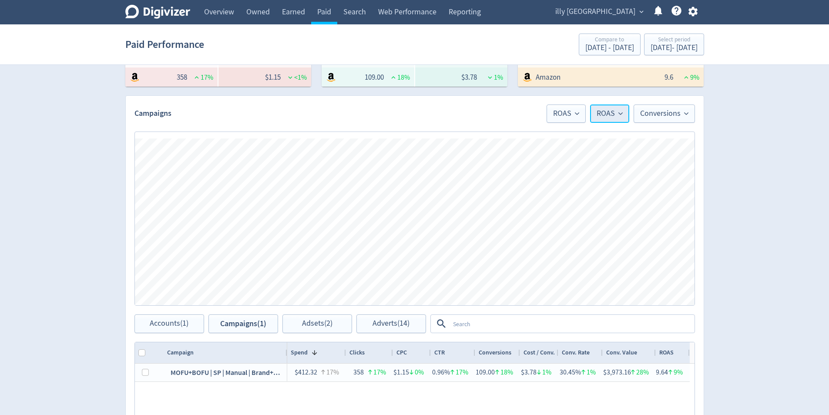
click at [625, 106] on button "ROAS" at bounding box center [609, 113] width 39 height 18
click at [579, 157] on li "Spend" at bounding box center [588, 163] width 84 height 20
click at [662, 110] on span "Conversions" at bounding box center [664, 114] width 48 height 8
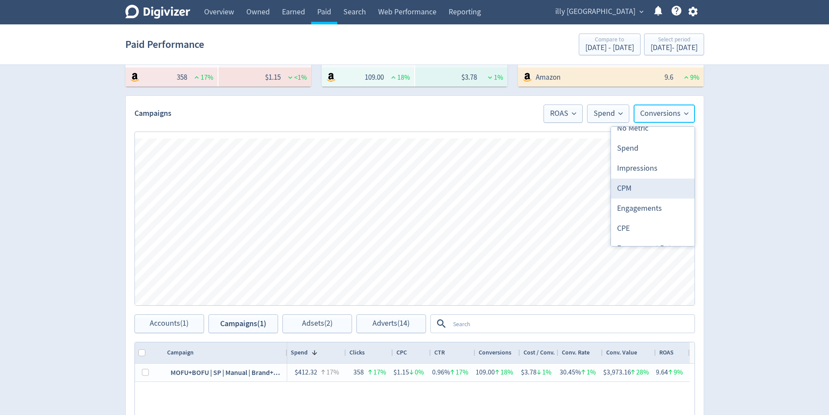
scroll to position [44, 0]
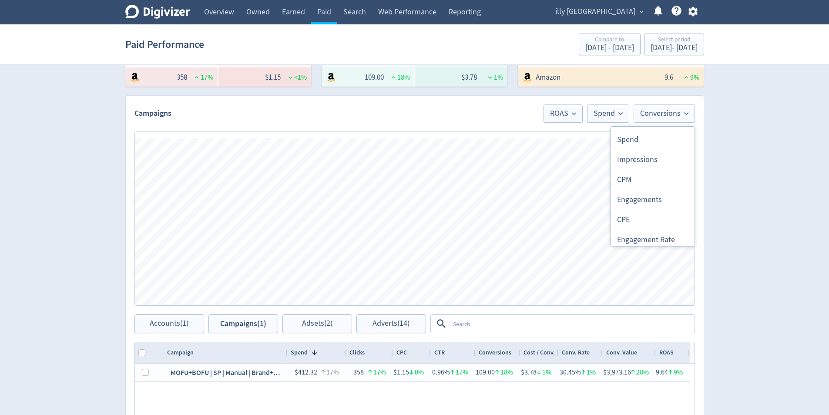
click at [767, 165] on div "Digivizer Logo [PERSON_NAME] Logo Overview Owned Earned Paid Search Web Perform…" at bounding box center [414, 210] width 829 height 826
click at [622, 118] on button "Spend" at bounding box center [608, 113] width 42 height 18
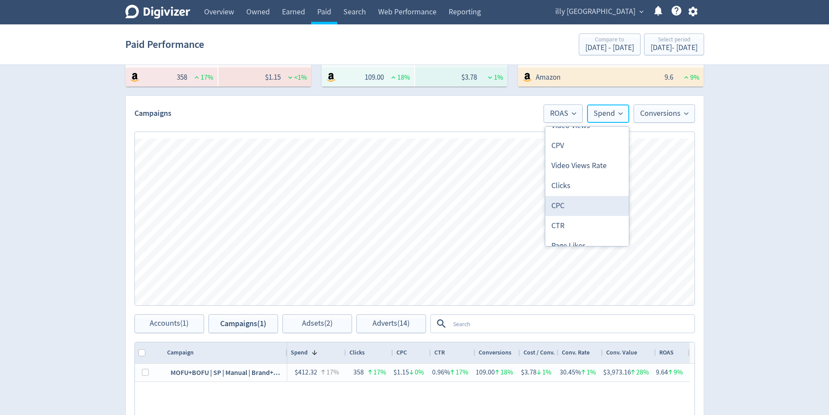
scroll to position [261, 0]
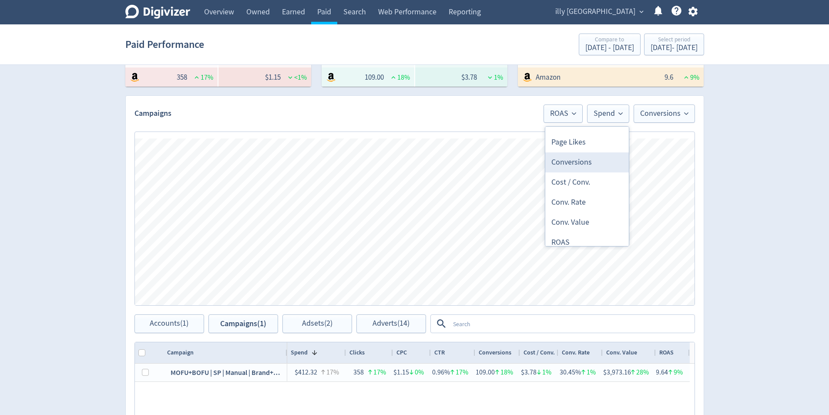
click at [584, 165] on li "Conversions" at bounding box center [588, 162] width 84 height 20
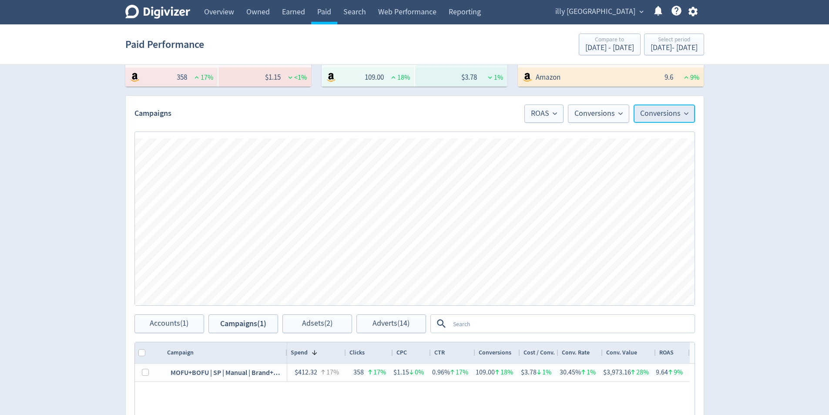
click at [661, 113] on span "Conversions" at bounding box center [664, 114] width 48 height 8
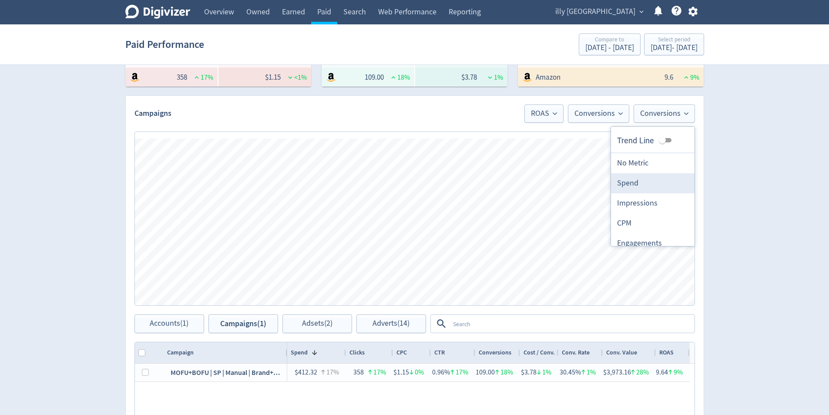
click at [641, 182] on li "Spend" at bounding box center [653, 183] width 84 height 20
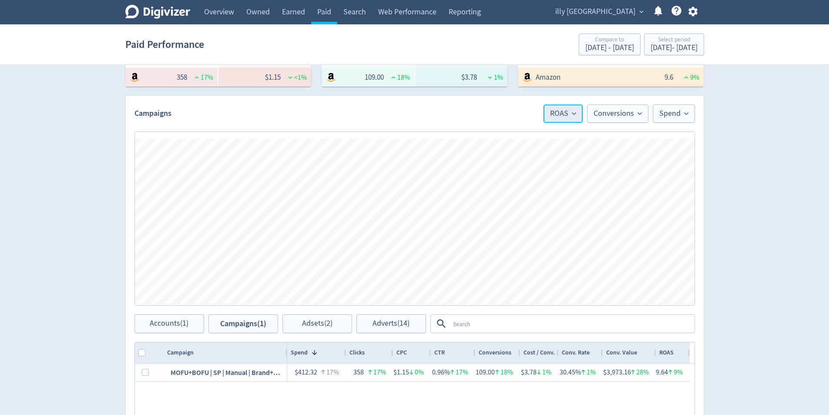
click at [580, 115] on button "ROAS" at bounding box center [563, 113] width 39 height 18
click at [551, 169] on li "Spend" at bounding box center [541, 163] width 84 height 20
click at [612, 116] on span "Conversions" at bounding box center [618, 114] width 48 height 8
click at [613, 240] on li "ROAS" at bounding box center [607, 243] width 84 height 20
click at [568, 115] on button "Spend" at bounding box center [584, 113] width 42 height 18
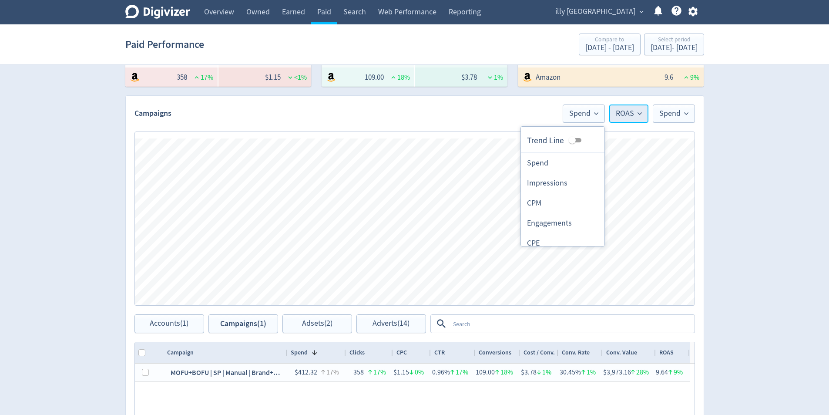
click at [626, 121] on button "ROAS" at bounding box center [629, 113] width 39 height 18
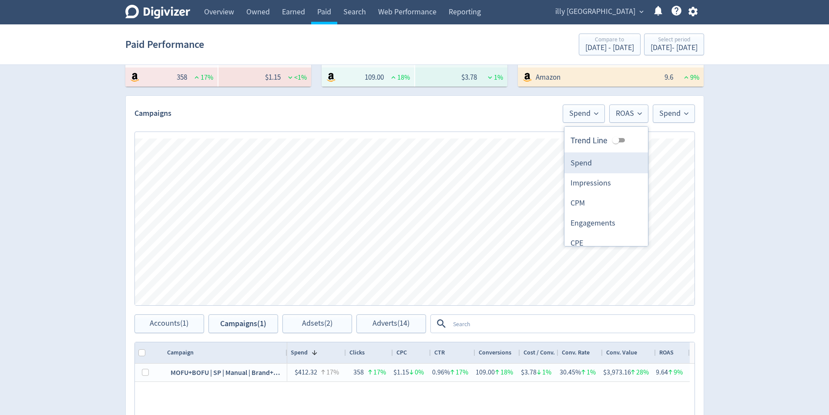
click at [608, 165] on li "Spend" at bounding box center [607, 163] width 84 height 20
click at [587, 114] on span "Spend" at bounding box center [580, 114] width 29 height 8
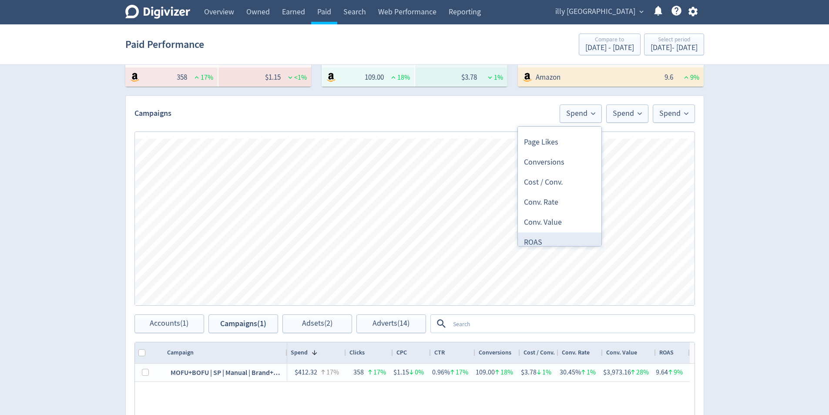
click at [547, 241] on li "ROAS" at bounding box center [560, 243] width 84 height 20
click at [594, 115] on icon at bounding box center [593, 113] width 4 height 3
click at [664, 116] on span "Spend" at bounding box center [674, 114] width 29 height 8
click at [752, 147] on div "Digivizer Logo [PERSON_NAME] Logo Overview Owned Earned Paid Search Web Perform…" at bounding box center [414, 210] width 829 height 826
click at [656, 117] on button "Spend" at bounding box center [674, 113] width 42 height 18
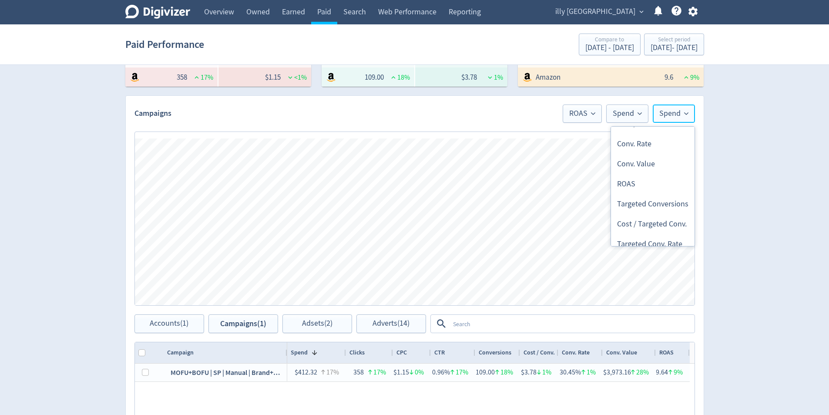
scroll to position [348, 0]
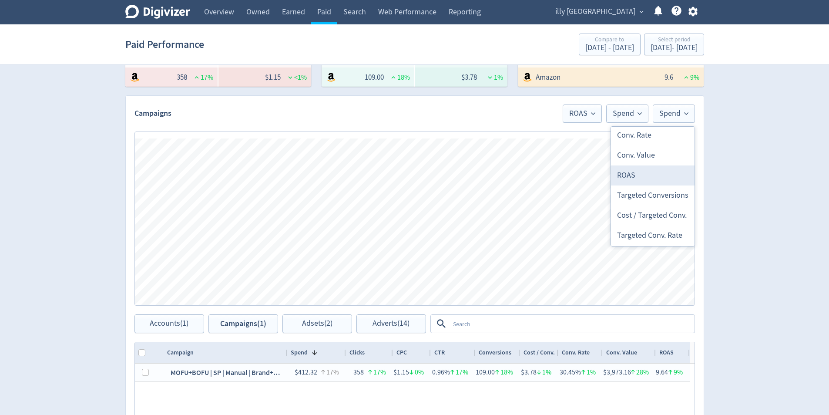
click at [640, 176] on li "ROAS" at bounding box center [653, 175] width 84 height 20
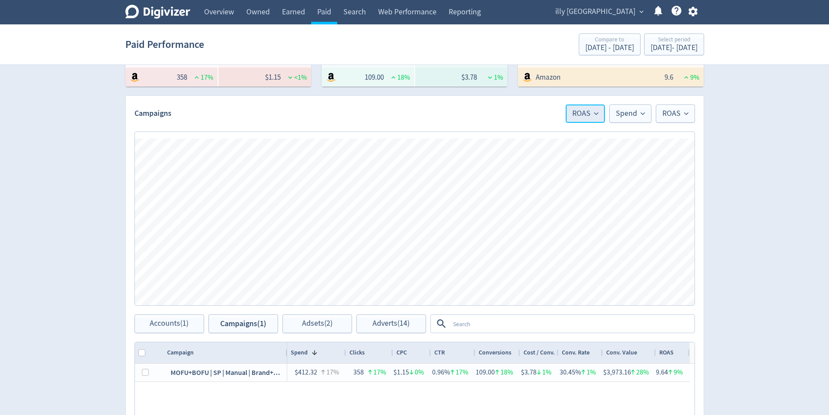
click at [581, 111] on span "ROAS" at bounding box center [586, 114] width 26 height 8
click at [555, 166] on li "Spend" at bounding box center [563, 163] width 84 height 20
click at [646, 119] on button "Spend" at bounding box center [631, 113] width 42 height 18
click at [607, 242] on li "ROAS" at bounding box center [610, 243] width 84 height 20
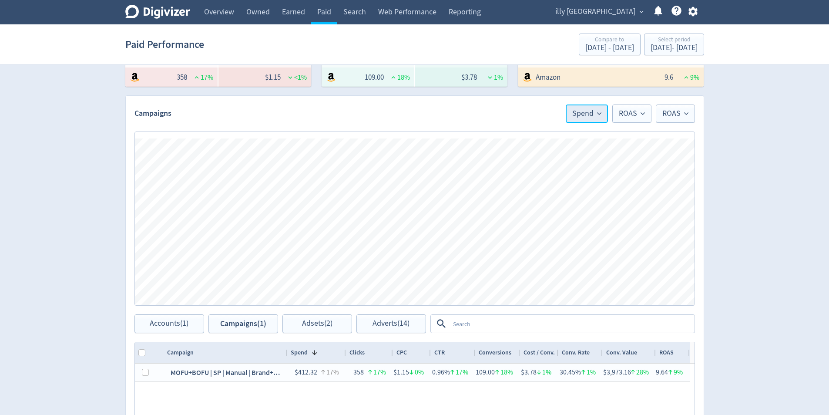
click at [596, 117] on span "Spend" at bounding box center [587, 114] width 29 height 8
click at [556, 239] on li "ROAS" at bounding box center [566, 243] width 84 height 20
click at [628, 115] on span "ROAS" at bounding box center [632, 114] width 26 height 8
click at [599, 165] on li "Spend" at bounding box center [610, 163] width 84 height 20
click at [630, 113] on span "Spend" at bounding box center [630, 114] width 29 height 8
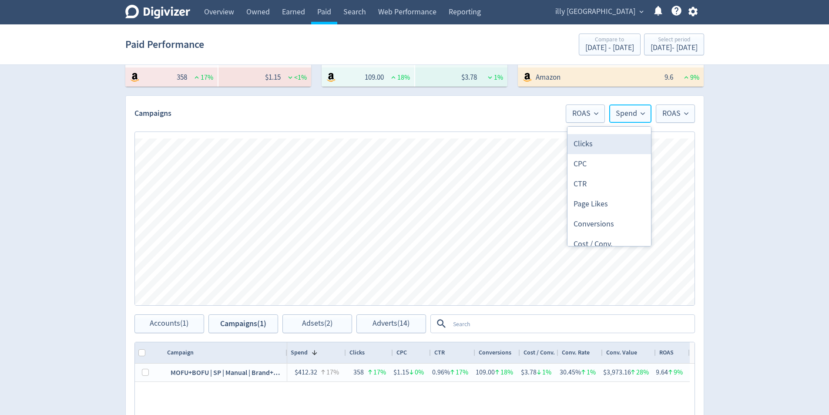
scroll to position [305, 0]
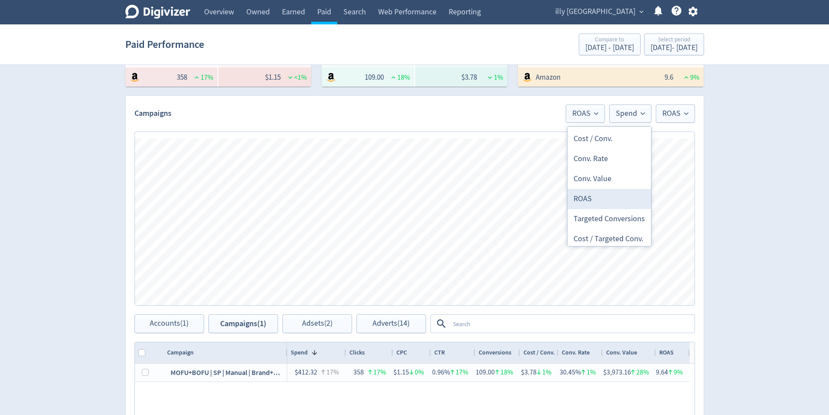
click at [601, 199] on li "ROAS" at bounding box center [610, 199] width 84 height 20
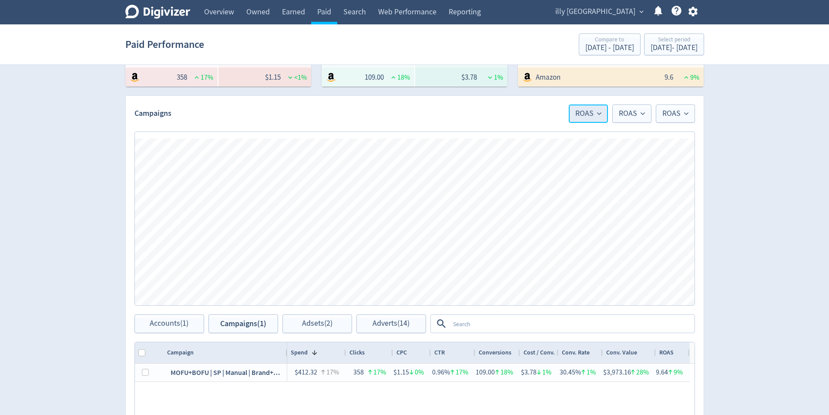
click at [597, 117] on span "ROAS" at bounding box center [589, 114] width 26 height 8
click at [562, 162] on li "Spend" at bounding box center [566, 163] width 84 height 20
click at [597, 119] on button "Spend" at bounding box center [587, 113] width 42 height 18
click at [554, 207] on li "Conversions" at bounding box center [566, 206] width 84 height 20
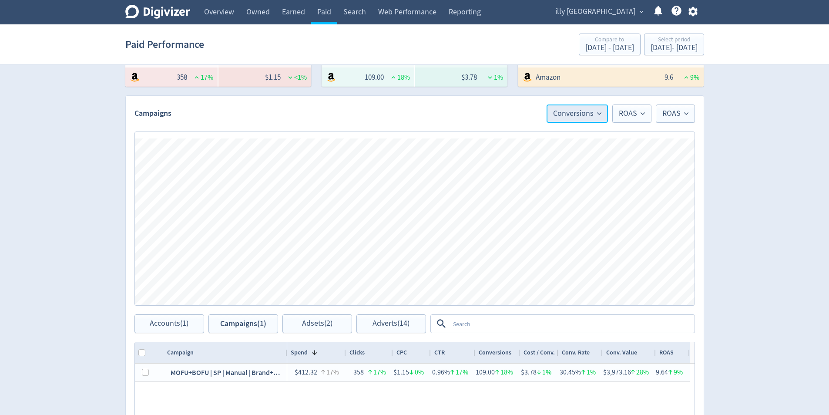
click at [580, 116] on span "Conversions" at bounding box center [577, 114] width 48 height 8
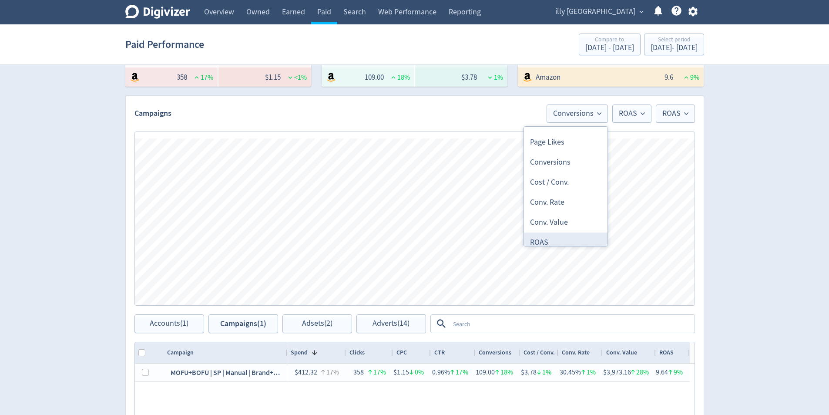
click at [549, 238] on li "ROAS" at bounding box center [566, 243] width 84 height 20
click at [626, 103] on div "Campaigns ROAS ROAS ROAS" at bounding box center [415, 109] width 578 height 27
click at [629, 123] on div "ROAS ROAS ROAS Spend Spend Spend ROAS Spend Conversions ROAS Conversions ROAS C…" at bounding box center [415, 219] width 578 height 192
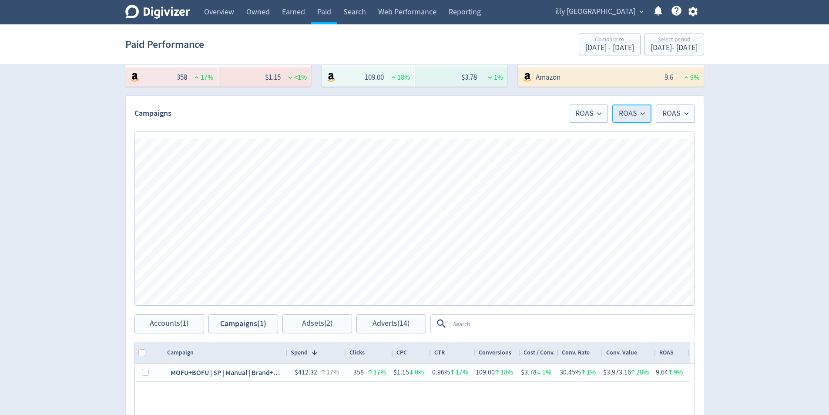
click at [629, 108] on button "ROAS" at bounding box center [632, 113] width 39 height 18
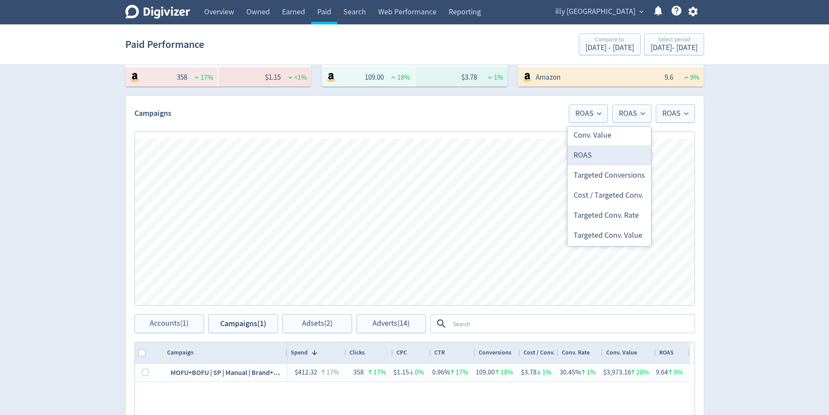
click at [620, 155] on li "ROAS" at bounding box center [610, 155] width 84 height 20
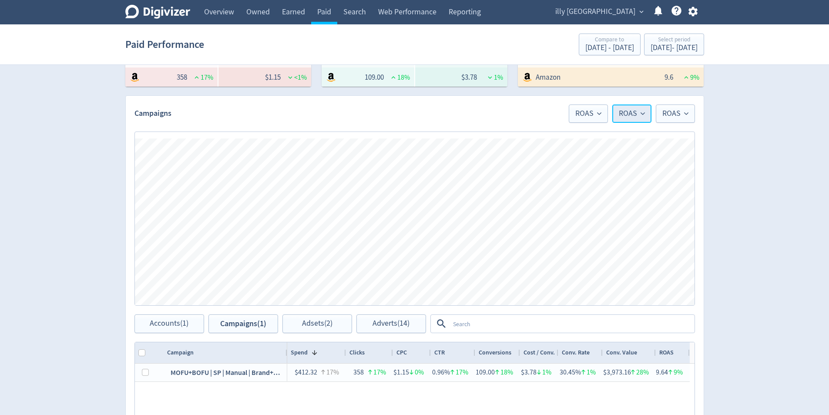
click at [633, 119] on button "ROAS" at bounding box center [632, 113] width 39 height 18
click at [628, 166] on li "Conversions" at bounding box center [610, 162] width 84 height 20
click at [675, 113] on span "ROAS" at bounding box center [676, 114] width 26 height 8
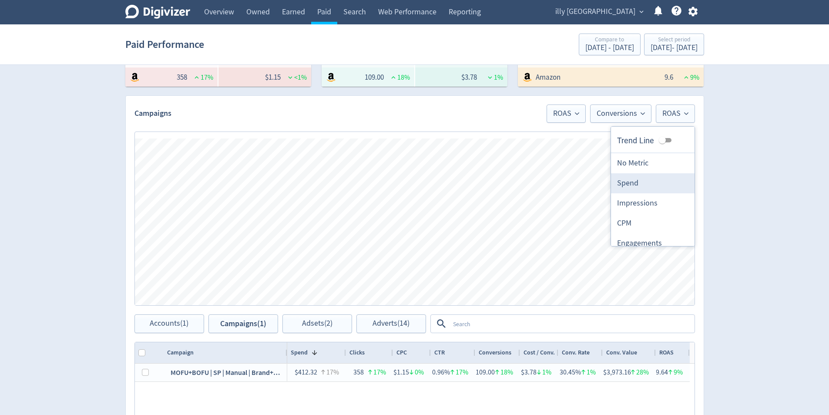
click at [650, 185] on li "Spend" at bounding box center [653, 183] width 84 height 20
click at [558, 117] on span "ROAS" at bounding box center [563, 114] width 26 height 8
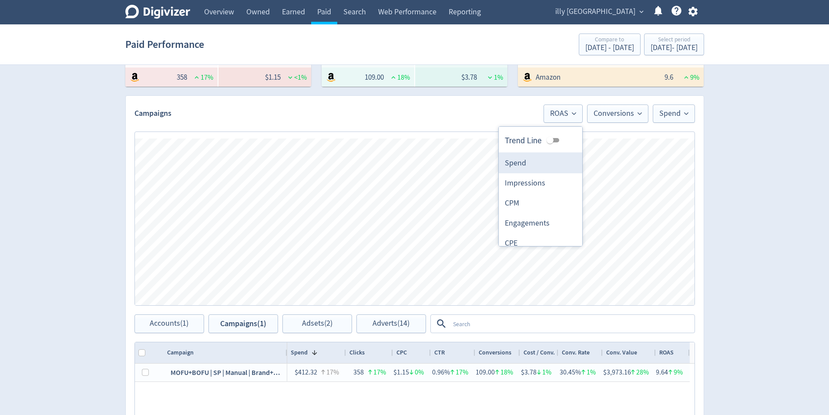
click at [543, 164] on li "Spend" at bounding box center [541, 163] width 84 height 20
click at [569, 120] on button "Spend" at bounding box center [562, 113] width 42 height 18
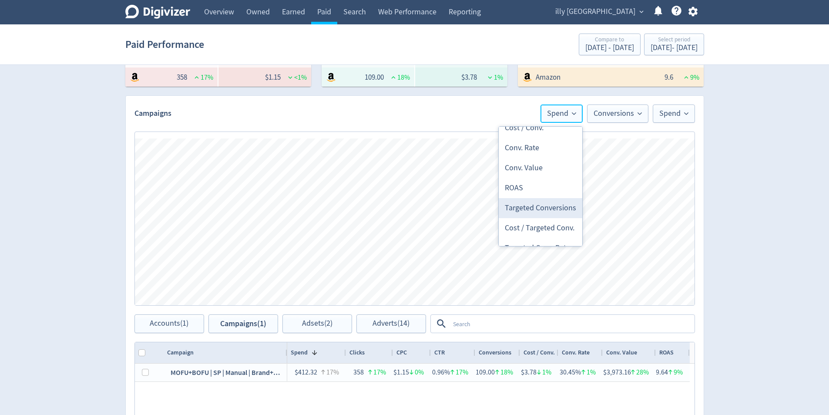
scroll to position [319, 0]
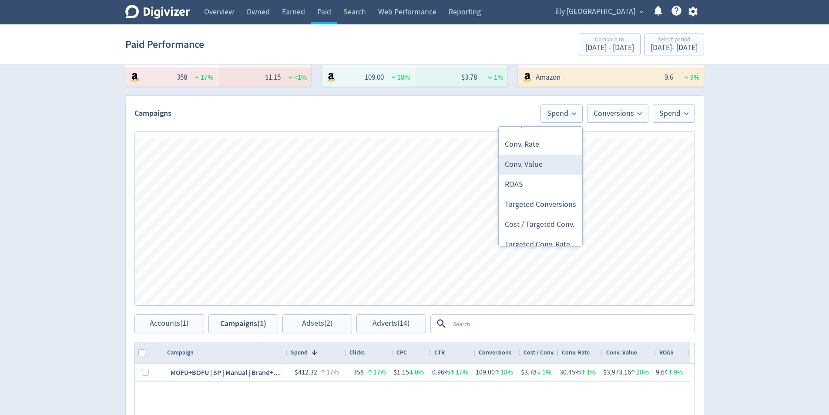
click at [539, 167] on li "Conv. Value" at bounding box center [541, 165] width 84 height 20
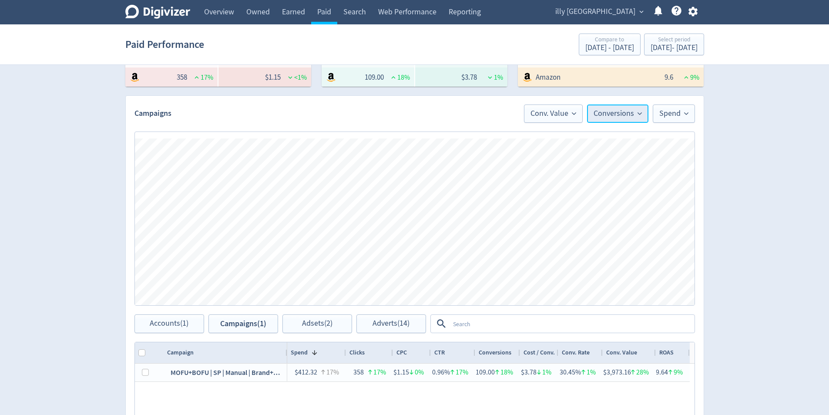
click at [632, 114] on span "Conversions" at bounding box center [618, 114] width 48 height 8
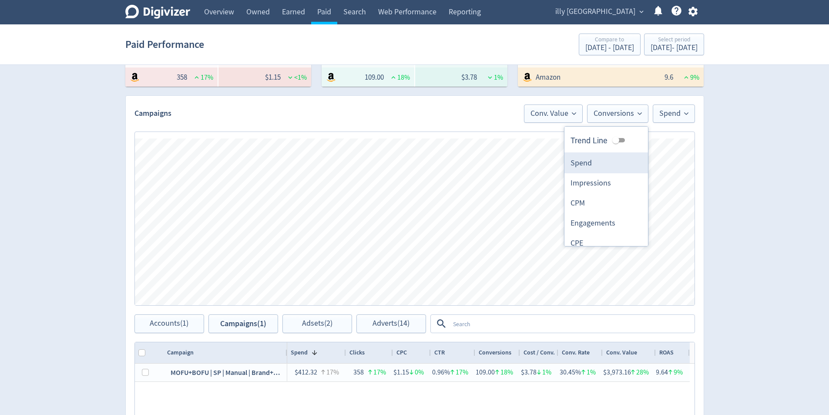
click at [617, 162] on li "Spend" at bounding box center [607, 163] width 84 height 20
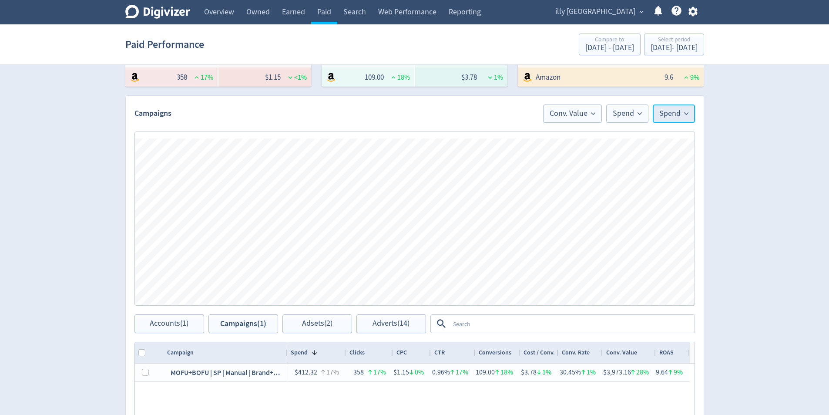
click at [665, 118] on button "Spend" at bounding box center [674, 113] width 42 height 18
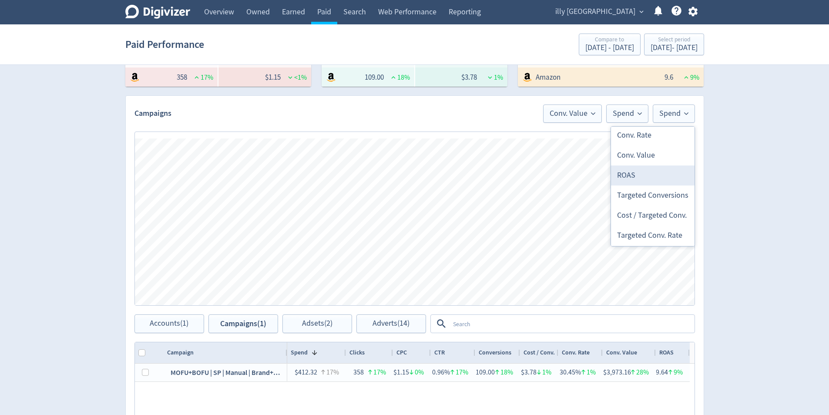
click at [649, 171] on li "ROAS" at bounding box center [653, 175] width 84 height 20
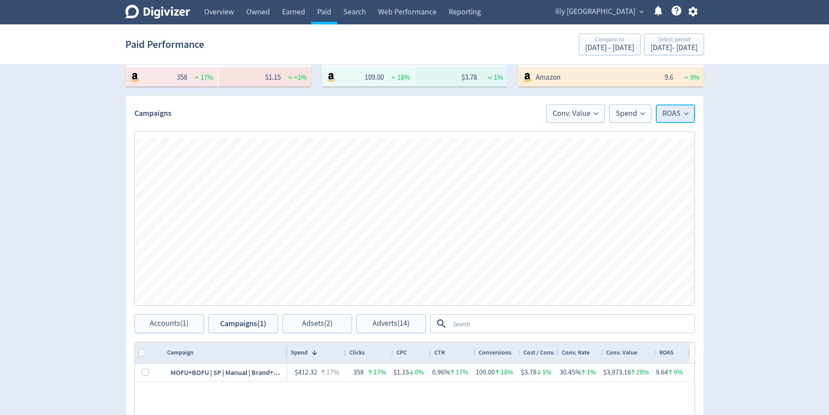
click at [672, 114] on span "ROAS" at bounding box center [676, 114] width 26 height 8
click at [661, 185] on li "Spend" at bounding box center [653, 183] width 84 height 20
click at [639, 117] on span "Spend" at bounding box center [627, 114] width 29 height 8
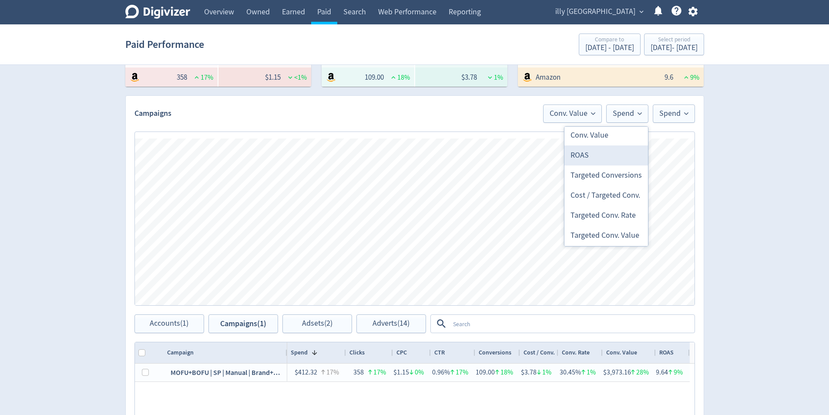
click at [594, 155] on li "ROAS" at bounding box center [607, 155] width 84 height 20
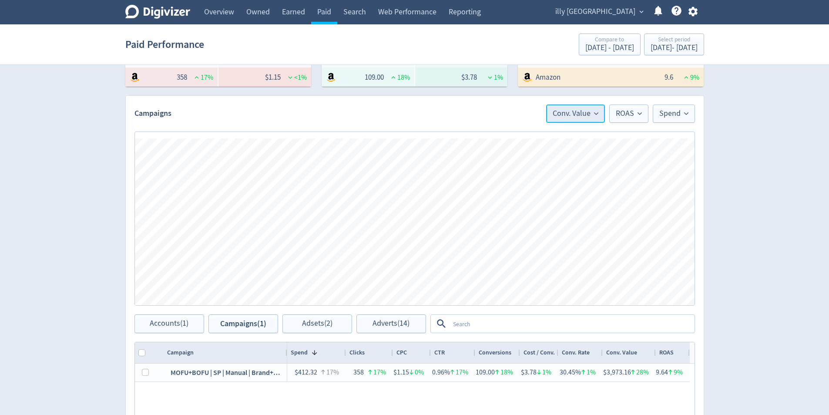
click at [559, 114] on span "Conv. Value" at bounding box center [576, 114] width 46 height 8
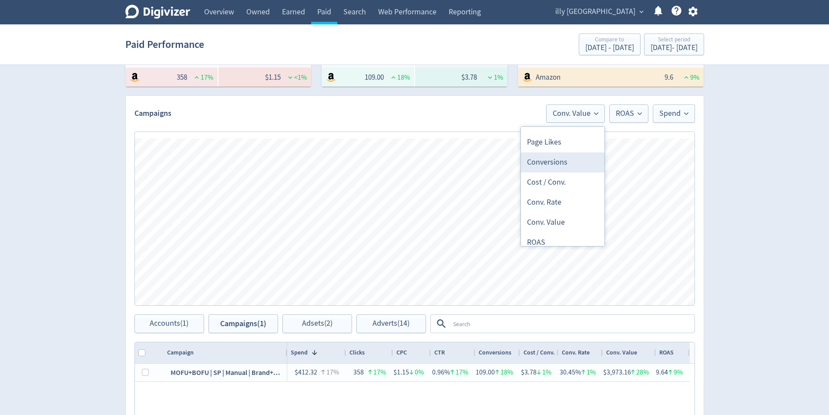
click at [570, 156] on li "Conversions" at bounding box center [563, 162] width 84 height 20
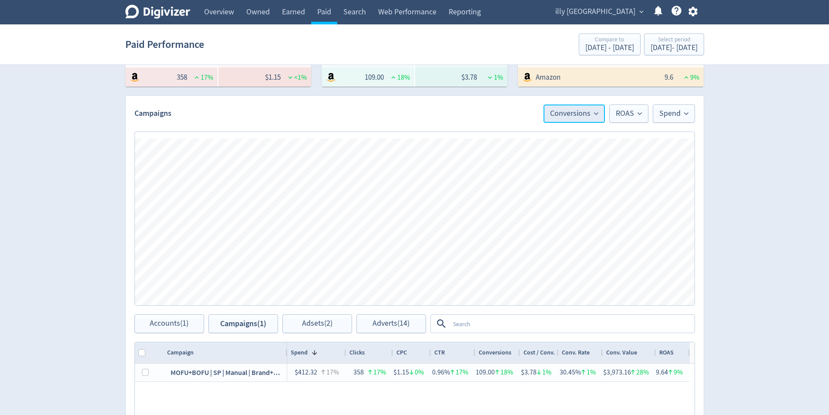
click at [580, 117] on span "Conversions" at bounding box center [574, 114] width 48 height 8
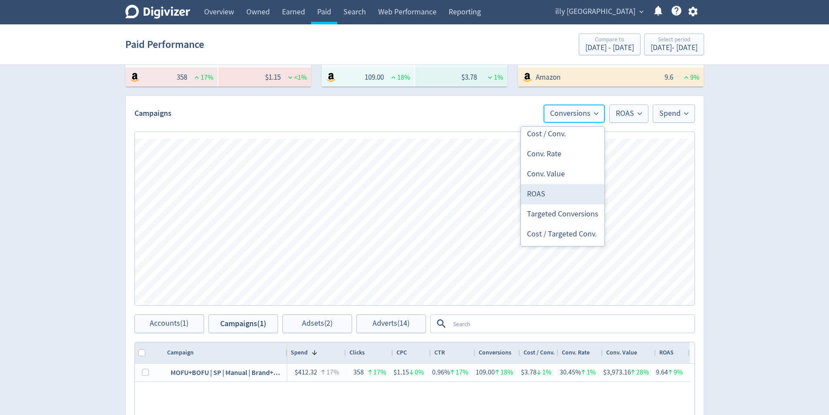
scroll to position [305, 0]
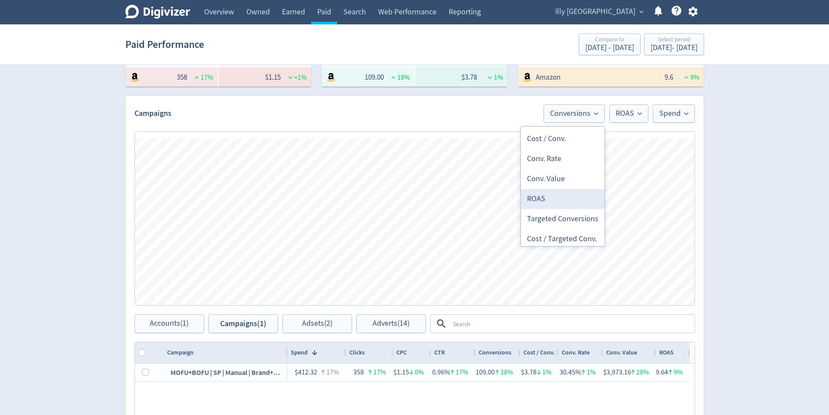
click at [566, 202] on li "ROAS" at bounding box center [563, 199] width 84 height 20
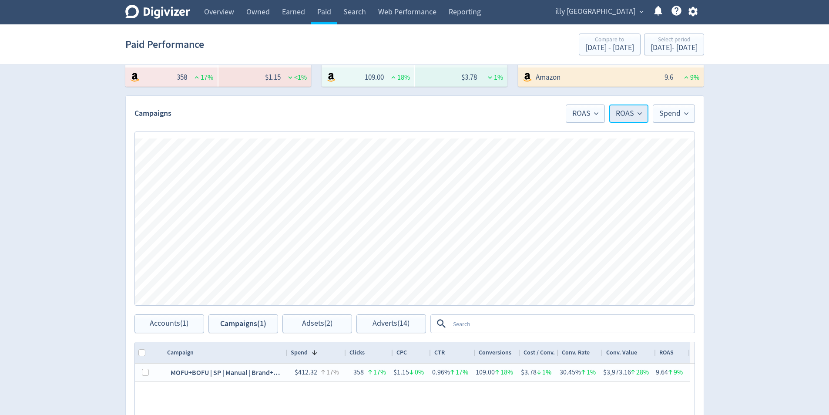
click at [624, 115] on span "ROAS" at bounding box center [629, 114] width 26 height 8
click at [674, 121] on button "Spend" at bounding box center [674, 113] width 42 height 18
click at [636, 116] on span "ROAS" at bounding box center [629, 114] width 26 height 8
click at [595, 153] on li "Spend" at bounding box center [607, 149] width 84 height 20
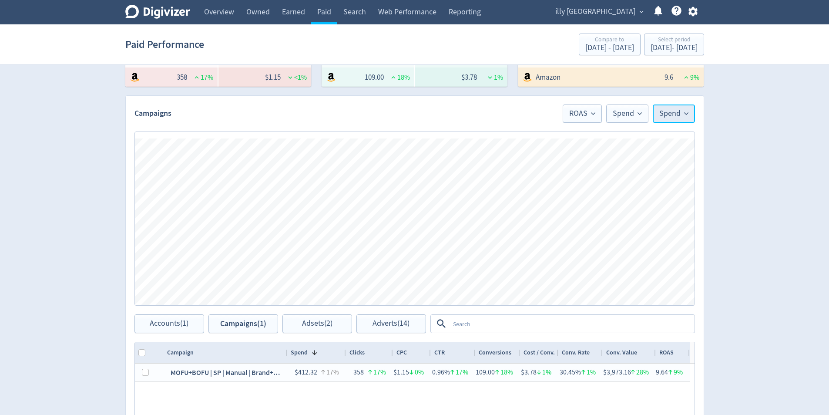
click at [665, 116] on span "Spend" at bounding box center [674, 114] width 29 height 8
click at [637, 169] on li "No Metric" at bounding box center [653, 163] width 84 height 20
click at [770, 192] on div "Digivizer Logo [PERSON_NAME] Logo Overview Owned Earned Paid Search Web Perform…" at bounding box center [414, 210] width 829 height 826
click at [603, 104] on div "Campaigns ROAS Spend" at bounding box center [415, 109] width 578 height 27
click at [613, 115] on span "ROAS" at bounding box center [607, 114] width 26 height 8
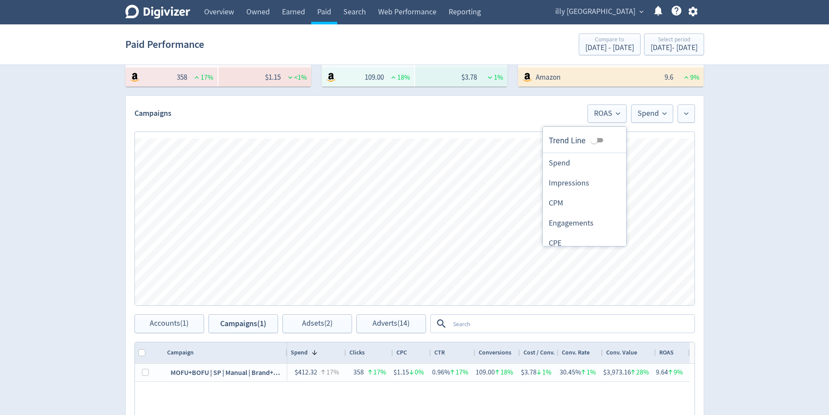
click at [586, 159] on li "Spend" at bounding box center [585, 163] width 84 height 20
click at [644, 115] on span "Spend" at bounding box center [652, 114] width 29 height 8
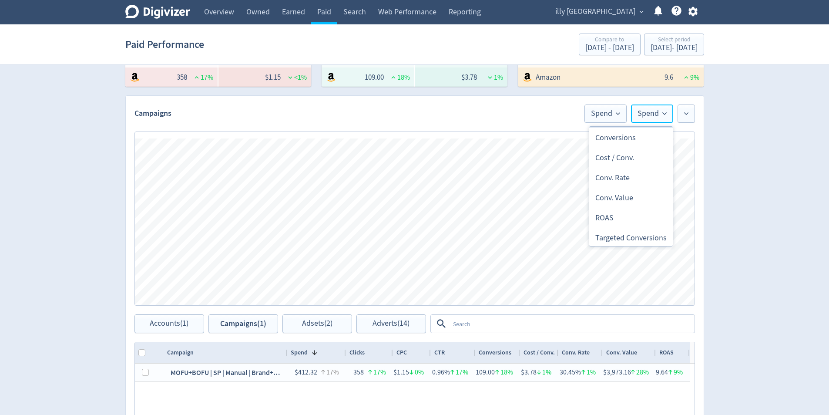
scroll to position [305, 0]
click at [621, 201] on li "ROAS" at bounding box center [632, 199] width 84 height 20
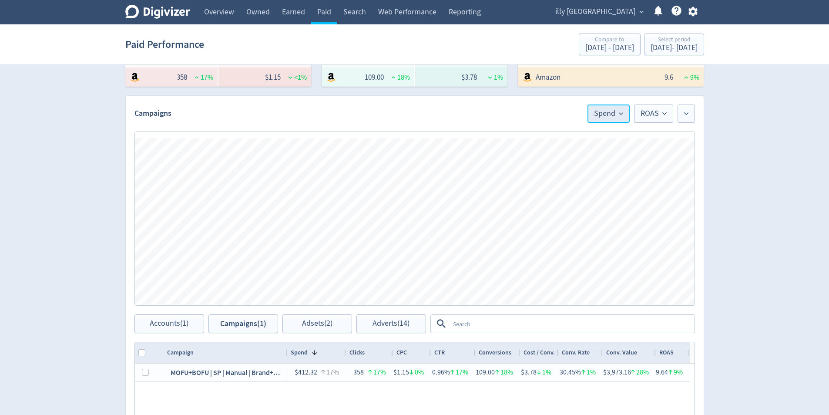
click at [617, 111] on span "Spend" at bounding box center [608, 114] width 29 height 8
click at [588, 162] on li "Spend" at bounding box center [588, 163] width 84 height 20
drag, startPoint x: 607, startPoint y: 116, endPoint x: 609, endPoint y: 123, distance: 6.7
click at [607, 117] on span "Spend" at bounding box center [608, 114] width 29 height 8
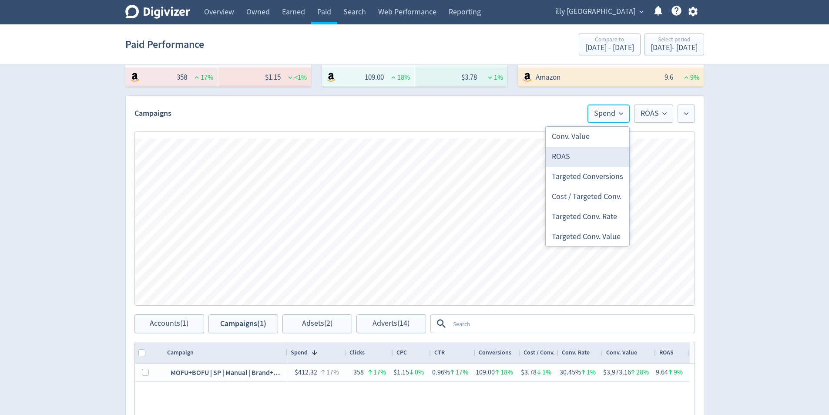
scroll to position [319, 0]
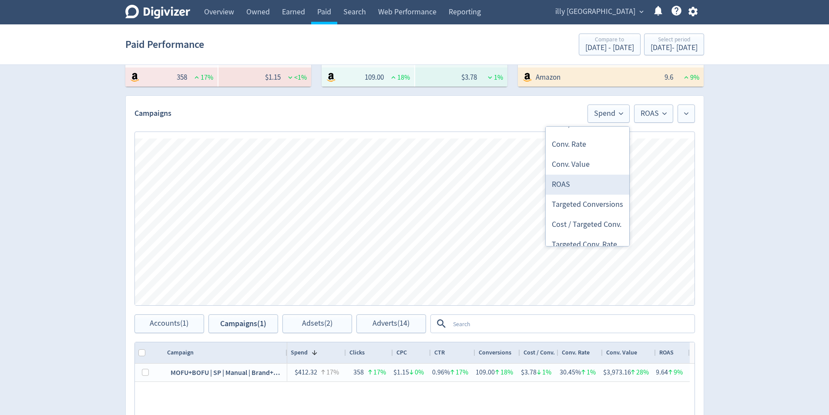
click at [584, 183] on li "ROAS" at bounding box center [588, 185] width 84 height 20
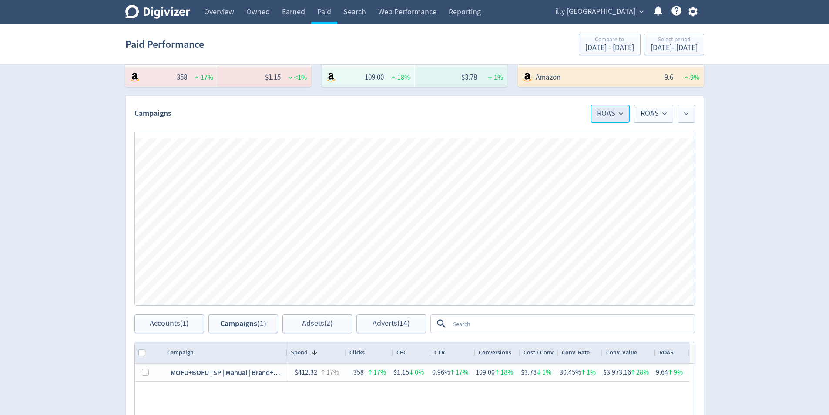
click at [607, 120] on button "ROAS" at bounding box center [610, 113] width 39 height 18
click at [600, 179] on li "Conv. Value" at bounding box center [588, 179] width 84 height 20
click at [654, 114] on span "ROAS" at bounding box center [654, 114] width 26 height 8
click at [621, 160] on li "Spend" at bounding box center [632, 163] width 84 height 20
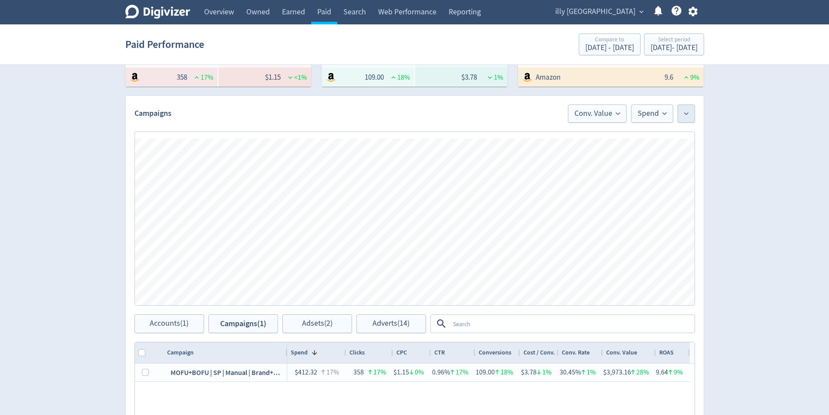
click at [676, 119] on div "Conv. Value Spend" at bounding box center [629, 113] width 131 height 18
click at [690, 113] on button at bounding box center [686, 113] width 17 height 18
click at [669, 158] on li "Conv. Value" at bounding box center [653, 155] width 84 height 20
click at [572, 113] on span "Conv. Value" at bounding box center [556, 114] width 46 height 8
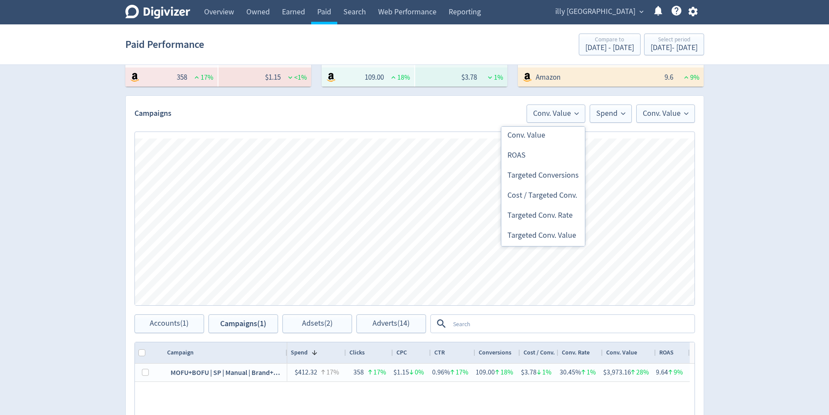
click at [553, 151] on li "ROAS" at bounding box center [544, 155] width 84 height 20
click at [572, 118] on button "ROAS" at bounding box center [565, 113] width 39 height 18
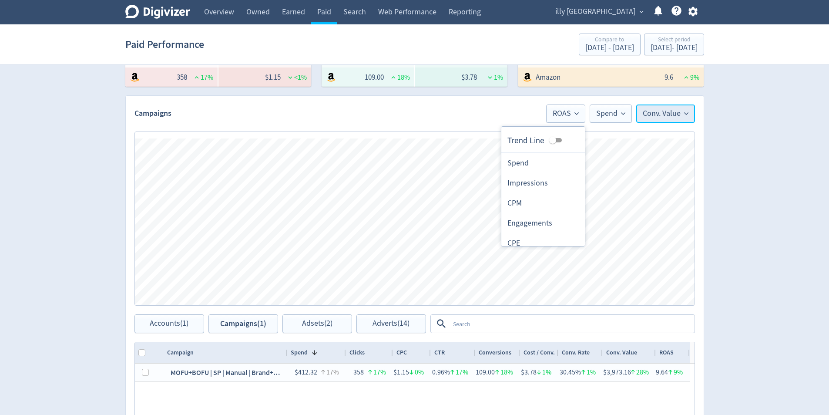
drag, startPoint x: 679, startPoint y: 118, endPoint x: 674, endPoint y: 120, distance: 5.7
click at [678, 118] on span "Conv. Value" at bounding box center [666, 114] width 46 height 8
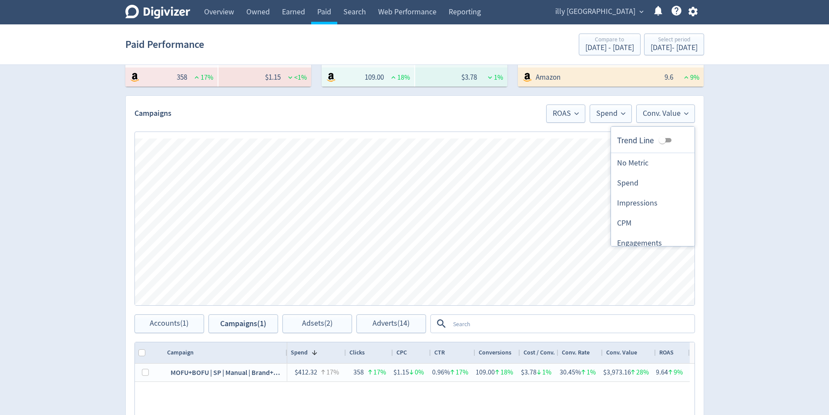
drag, startPoint x: 641, startPoint y: 158, endPoint x: 649, endPoint y: 164, distance: 9.7
click at [640, 158] on li "No Metric" at bounding box center [653, 163] width 84 height 20
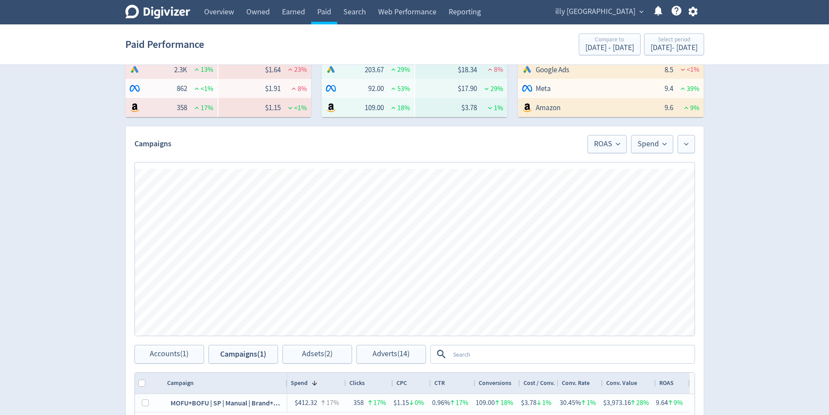
scroll to position [203, 0]
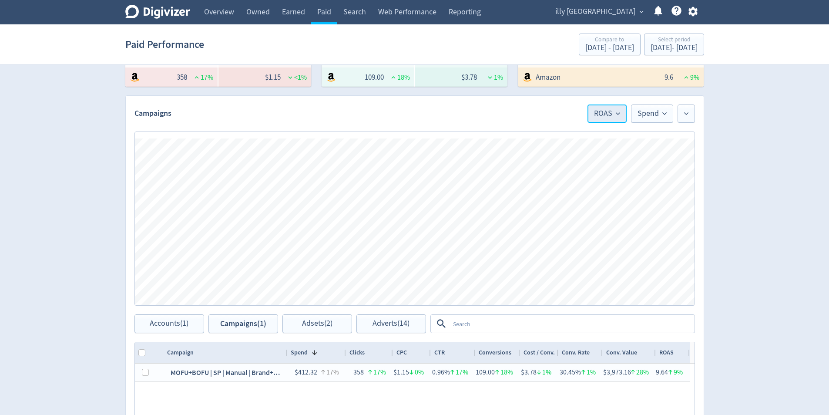
click at [610, 112] on span "ROAS" at bounding box center [607, 114] width 26 height 8
click at [779, 210] on div "Digivizer Logo [PERSON_NAME] Logo Overview Owned Earned Paid Search Web Perform…" at bounding box center [414, 211] width 829 height 826
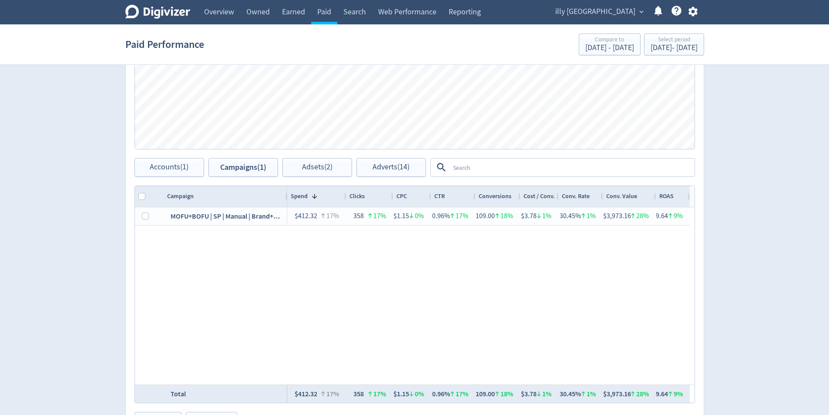
scroll to position [376, 0]
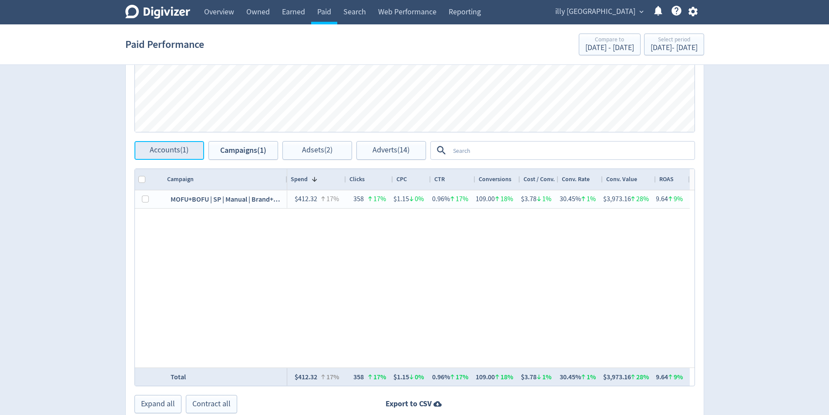
click at [169, 152] on span "Accounts (1)" at bounding box center [169, 150] width 39 height 8
checkbox input "false"
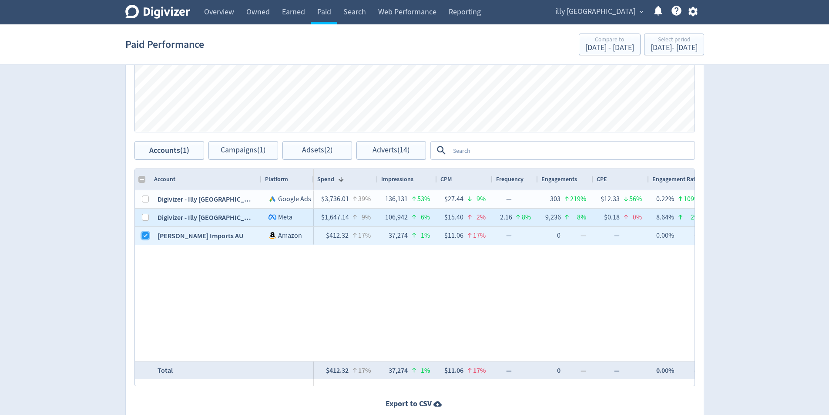
click at [144, 234] on input "Press Space to toggle row selection (checked)" at bounding box center [145, 235] width 7 height 7
checkbox input "false"
click at [145, 215] on input "Press Space to toggle row selection (unchecked)" at bounding box center [145, 217] width 7 height 7
checkbox input "true"
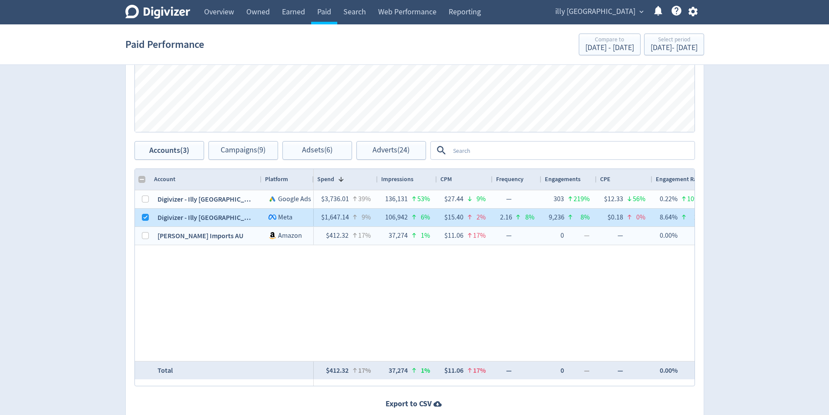
checkbox input "false"
click at [148, 202] on div at bounding box center [143, 199] width 16 height 18
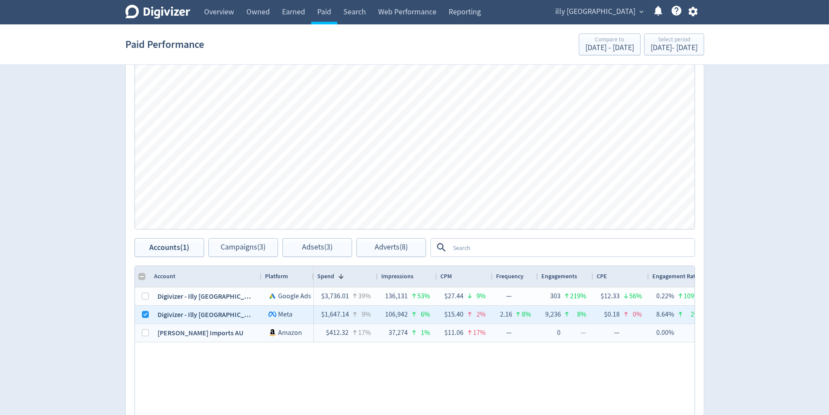
scroll to position [246, 0]
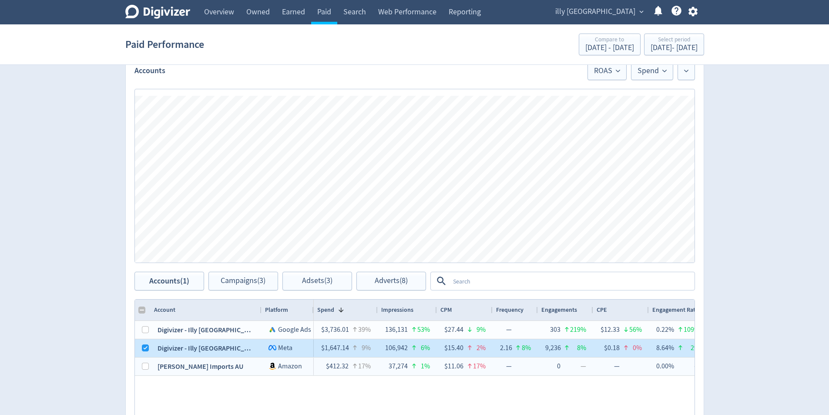
click at [147, 344] on div at bounding box center [145, 348] width 7 height 17
click at [142, 343] on div at bounding box center [145, 348] width 7 height 17
click at [146, 347] on input "Press Space to toggle row selection (checked)" at bounding box center [145, 347] width 7 height 7
checkbox input "false"
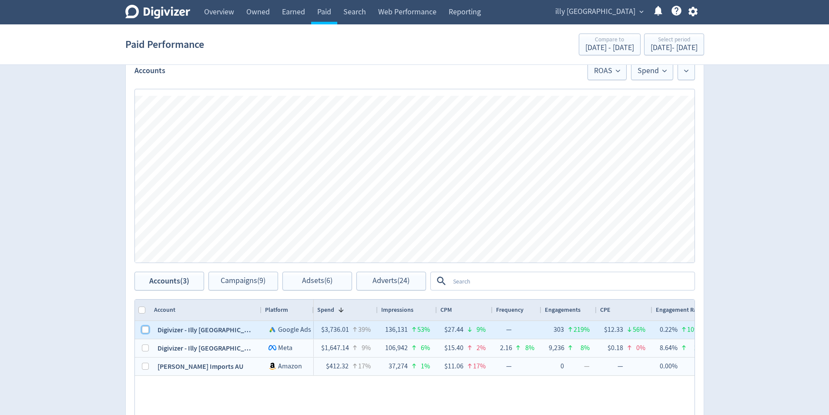
click at [146, 331] on input "Press Space to toggle row selection (unchecked)" at bounding box center [145, 329] width 7 height 7
checkbox input "true"
checkbox input "false"
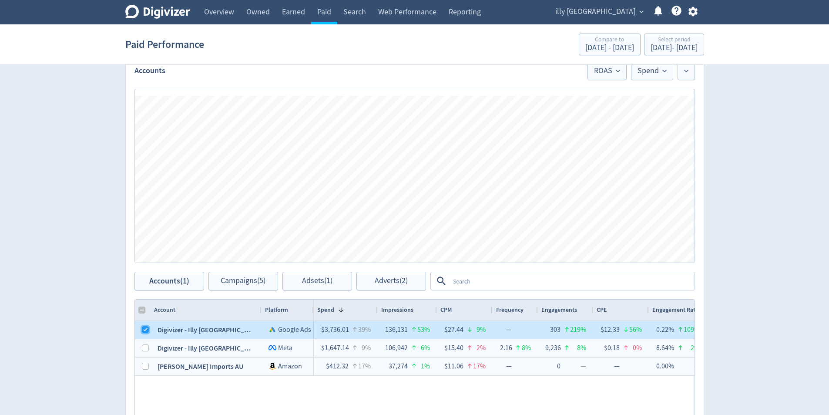
click at [146, 331] on input "Press Space to toggle row selection (checked)" at bounding box center [145, 329] width 7 height 7
checkbox input "false"
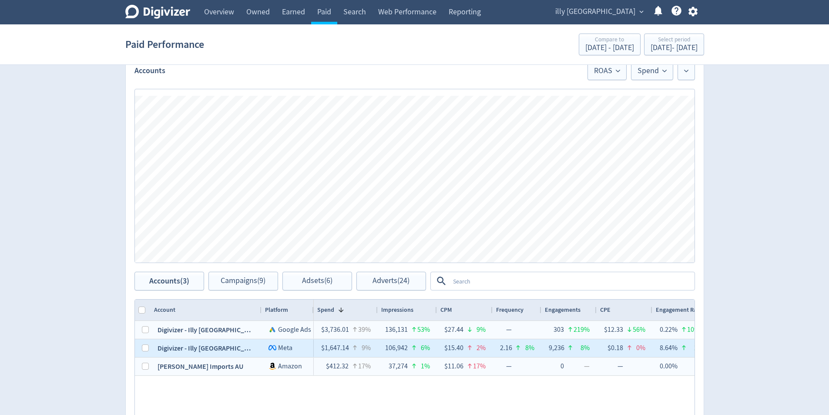
click at [150, 347] on div "Digivizer - Illy [GEOGRAPHIC_DATA] Logo of Meta Platforms -- Graphic created by…" at bounding box center [224, 348] width 179 height 18
click at [142, 349] on input "Press Space to toggle row selection (unchecked)" at bounding box center [145, 347] width 7 height 7
checkbox input "true"
checkbox input "false"
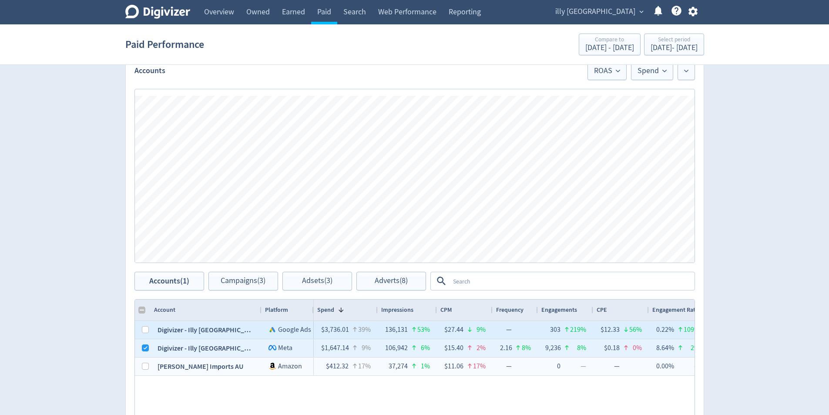
click at [145, 335] on div at bounding box center [145, 329] width 7 height 17
click at [147, 331] on input "Press Space to toggle row selection (unchecked)" at bounding box center [145, 329] width 7 height 7
checkbox input "true"
checkbox input "false"
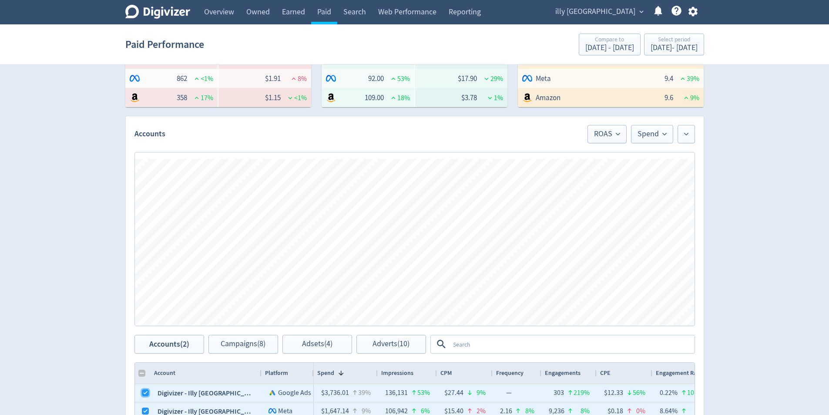
scroll to position [158, 0]
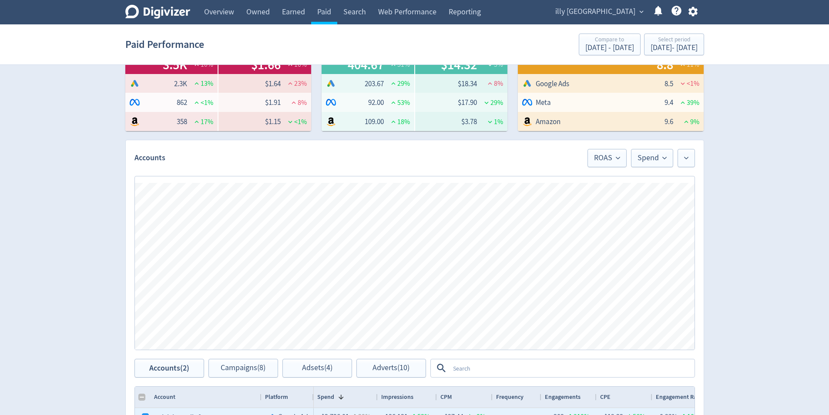
click at [742, 193] on div "Digivizer Logo [PERSON_NAME] Logo Overview Owned Earned Paid Search Web Perform…" at bounding box center [414, 254] width 829 height 825
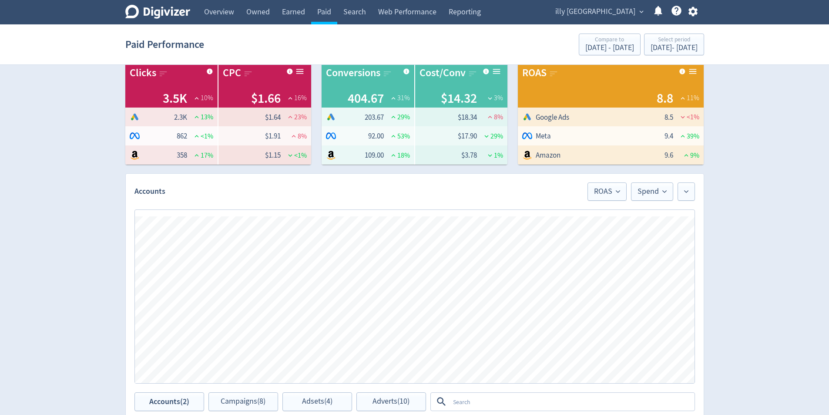
scroll to position [0, 0]
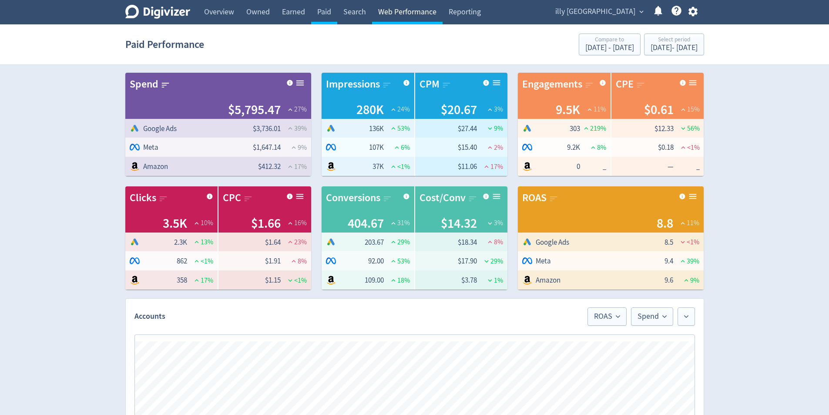
click at [392, 13] on link "Web Performance" at bounding box center [407, 12] width 71 height 24
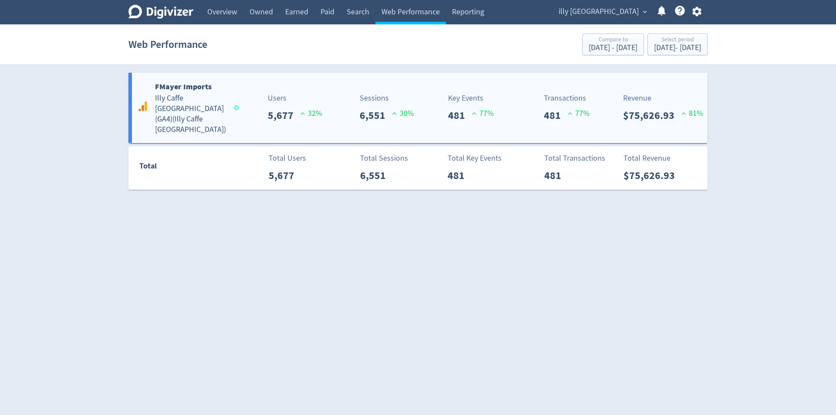
click at [386, 98] on p "Sessions" at bounding box center [387, 98] width 54 height 12
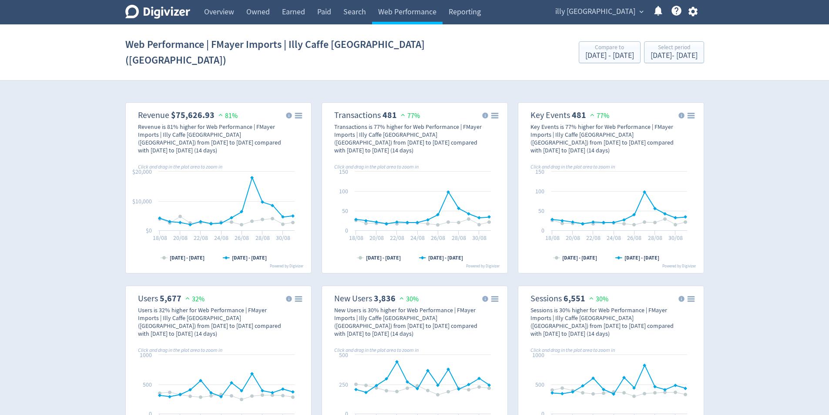
click at [667, 52] on div "[DATE] - [DATE]" at bounding box center [674, 56] width 47 height 8
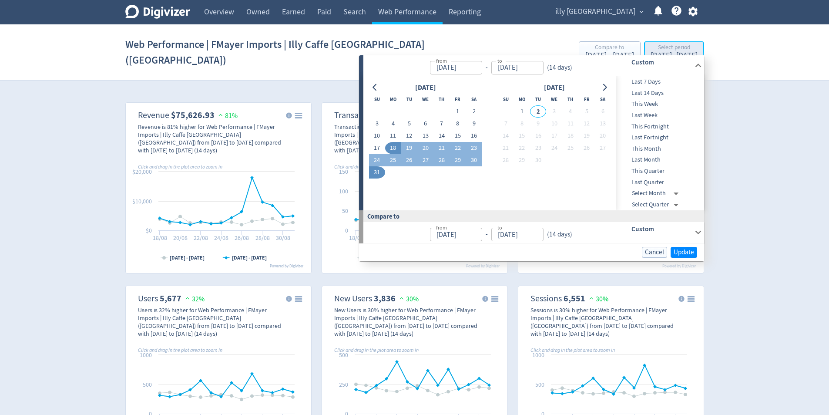
type input "[DATE]"
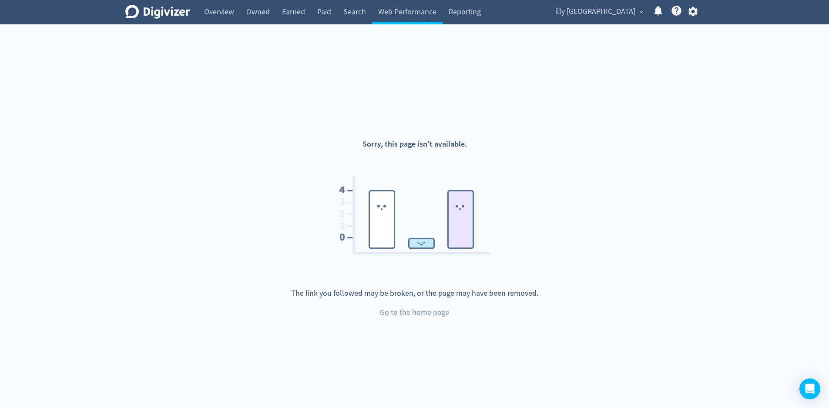
click at [619, 1] on div "illy Australia expand_more Help Center - Searchable support on using Digivizer" at bounding box center [625, 12] width 158 height 24
click at [621, 11] on span "illy [GEOGRAPHIC_DATA]" at bounding box center [596, 12] width 80 height 14
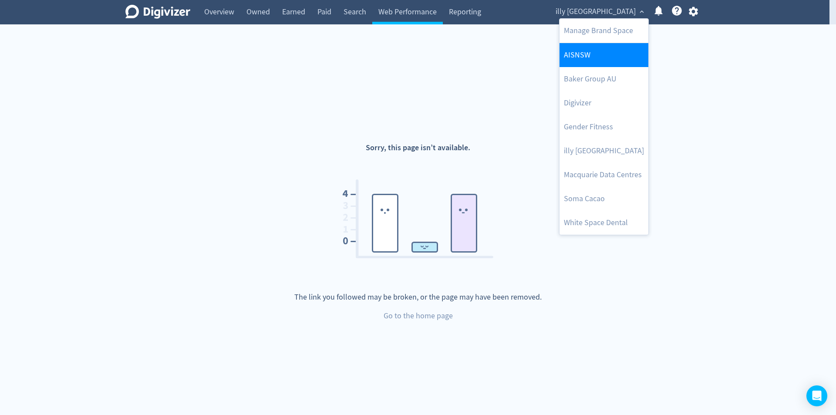
click at [624, 55] on link "AISNSW" at bounding box center [603, 55] width 89 height 24
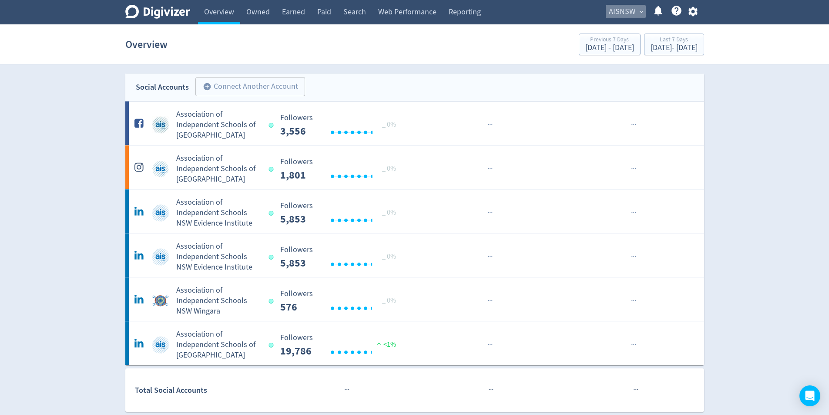
click at [637, 9] on button "AISNSW expand_more" at bounding box center [626, 12] width 40 height 14
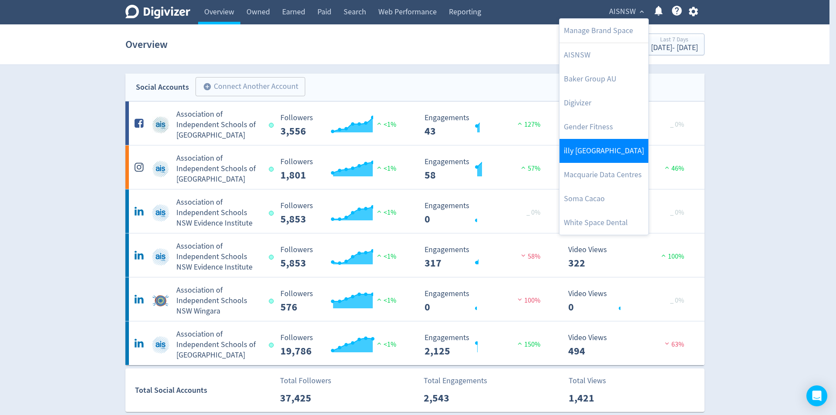
click at [613, 143] on link "illy [GEOGRAPHIC_DATA]" at bounding box center [603, 151] width 89 height 24
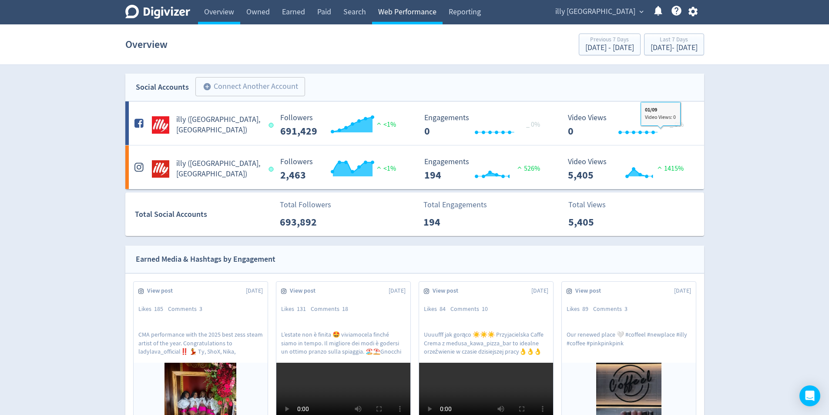
click at [376, 19] on link "Web Performance" at bounding box center [407, 12] width 71 height 24
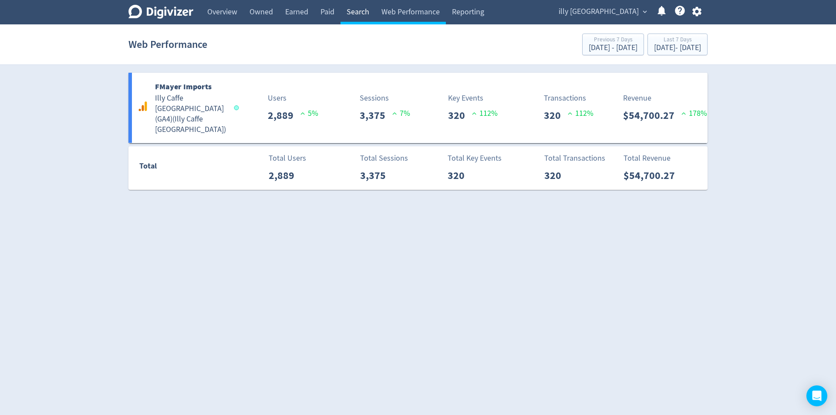
click at [344, 16] on link "Search" at bounding box center [357, 12] width 35 height 24
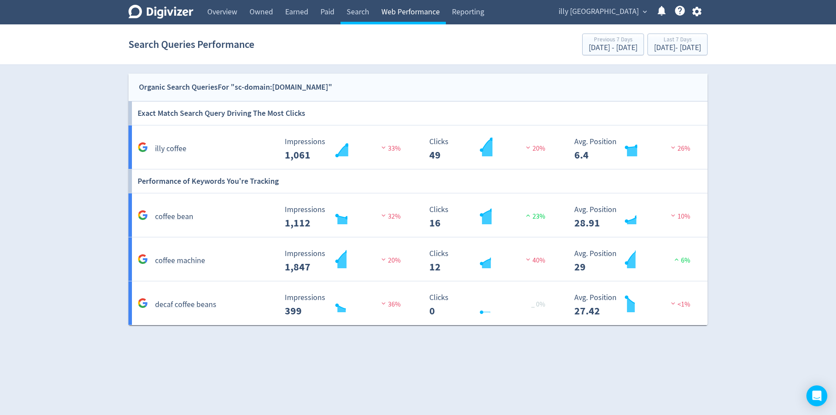
click at [419, 17] on link "Web Performance" at bounding box center [410, 12] width 71 height 24
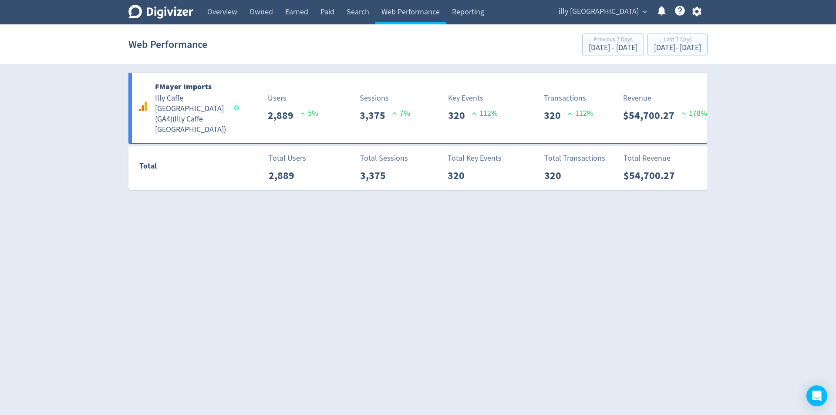
drag, startPoint x: 230, startPoint y: 6, endPoint x: 687, endPoint y: 14, distance: 456.4
click at [231, 7] on link "Overview" at bounding box center [222, 12] width 42 height 24
